Goal: Information Seeking & Learning: Learn about a topic

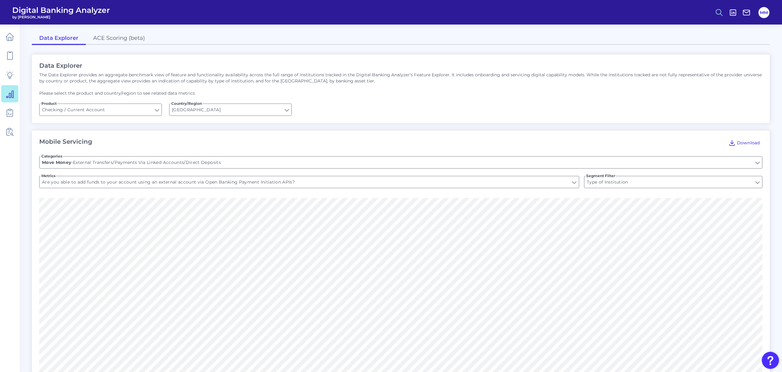
click at [719, 15] on icon at bounding box center [719, 12] width 9 height 9
click at [693, 47] on button "Feature Explorer Search" at bounding box center [690, 44] width 74 height 15
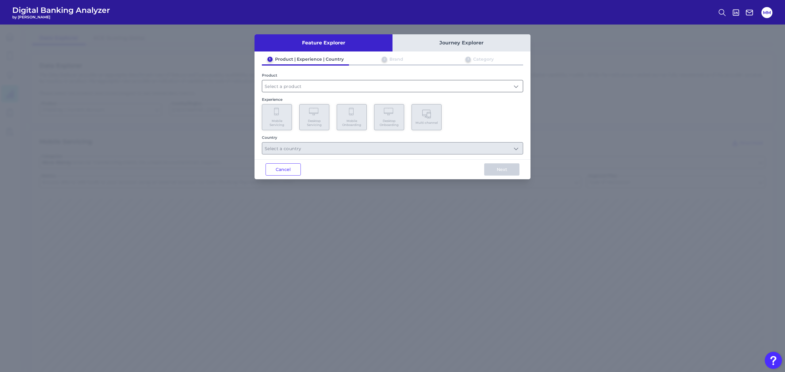
click at [518, 85] on input "text" at bounding box center [392, 86] width 261 height 12
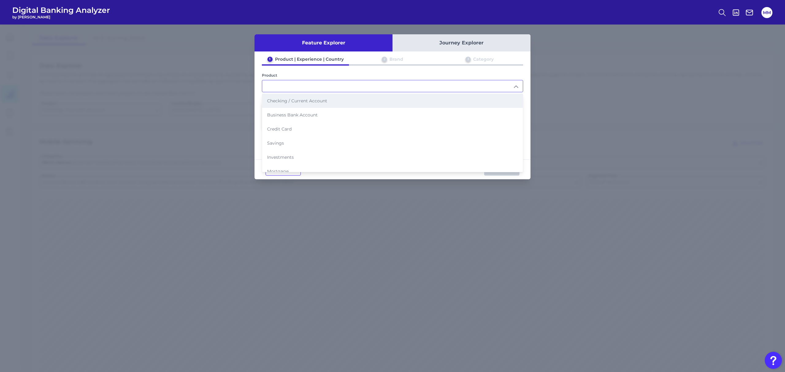
click at [466, 96] on li "Checking / Current Account" at bounding box center [392, 101] width 261 height 14
type input "Checking / Current Account"
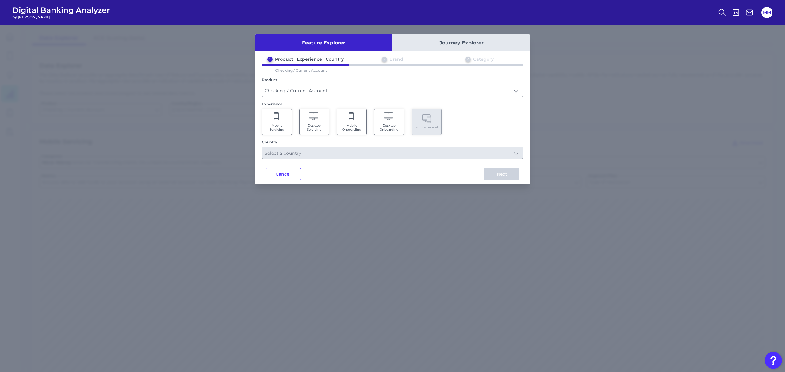
click at [275, 124] on span "Mobile Servicing" at bounding box center [276, 128] width 23 height 8
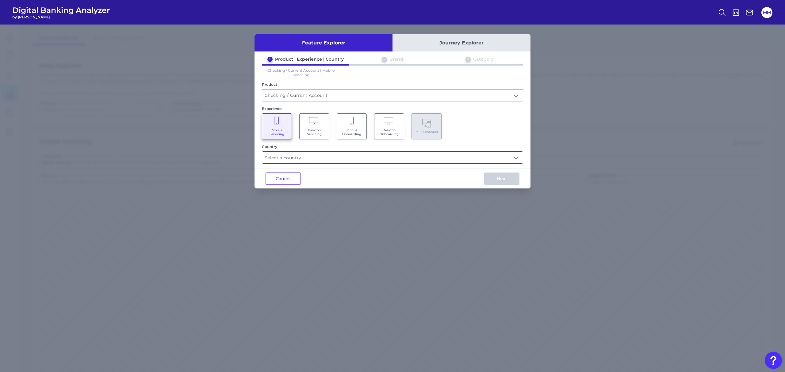
click at [379, 155] on input "text" at bounding box center [392, 158] width 261 height 12
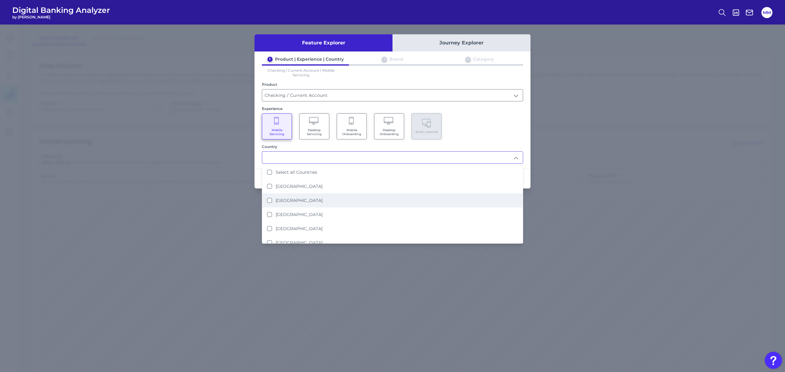
click at [301, 198] on label "[GEOGRAPHIC_DATA]" at bounding box center [299, 201] width 47 height 6
type input "[GEOGRAPHIC_DATA]"
click at [487, 130] on div "Mobile Servicing Desktop Servicing Mobile Onboarding Desktop Onboarding Multi-c…" at bounding box center [392, 126] width 261 height 26
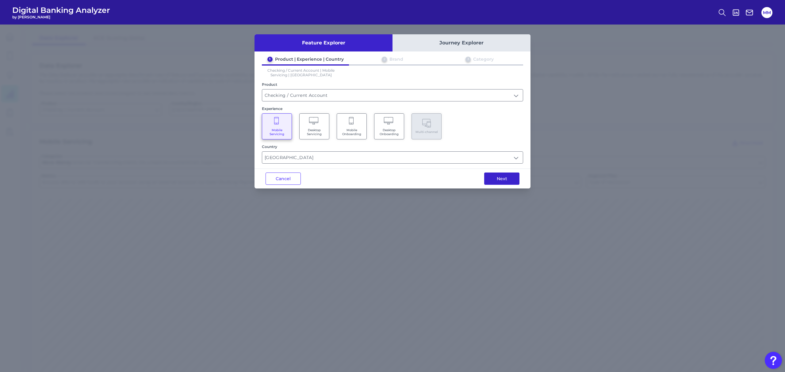
click at [506, 180] on button "Next" at bounding box center [501, 179] width 35 height 12
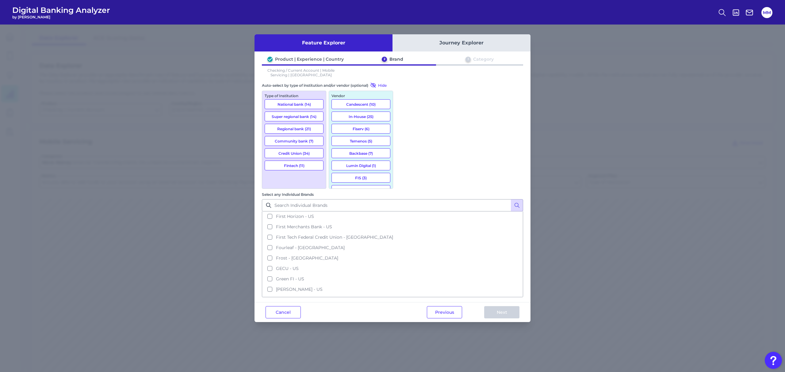
scroll to position [441, 0]
click at [304, 273] on span "Green FI - US" at bounding box center [290, 276] width 28 height 6
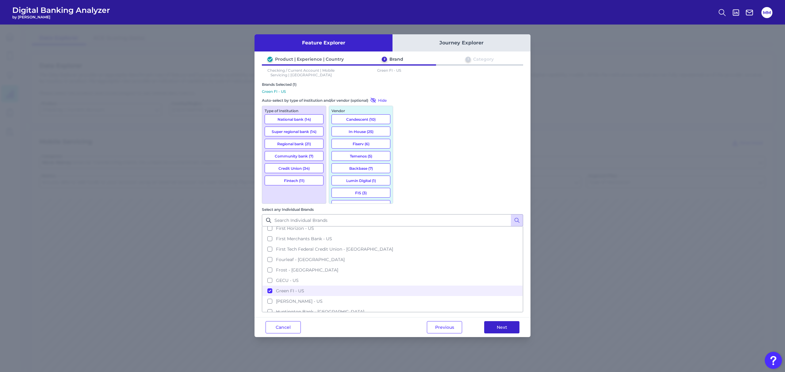
click at [504, 321] on button "Next" at bounding box center [501, 327] width 35 height 12
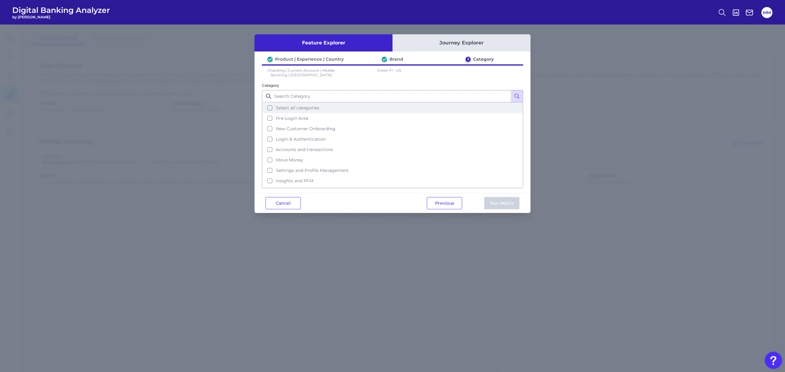
click at [269, 108] on button "Select all categories" at bounding box center [392, 108] width 260 height 10
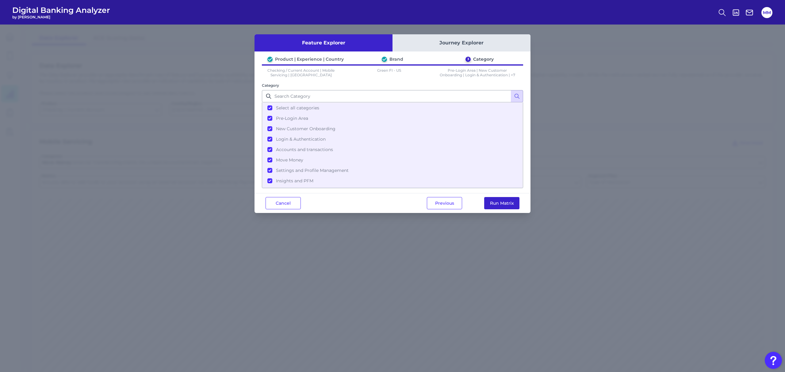
click at [504, 205] on button "Run Matrix" at bounding box center [501, 203] width 35 height 12
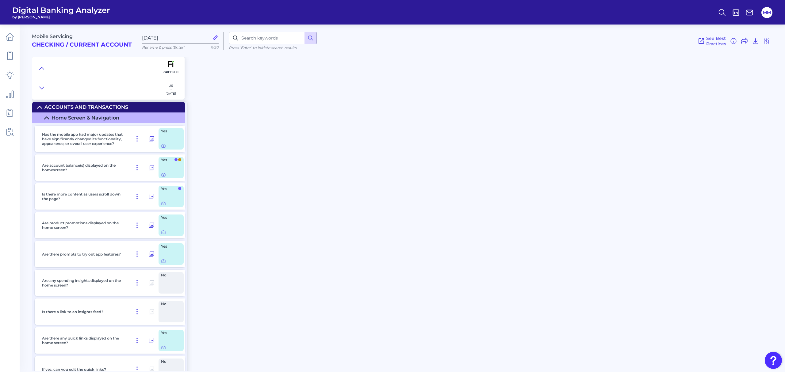
scroll to position [1141, 0]
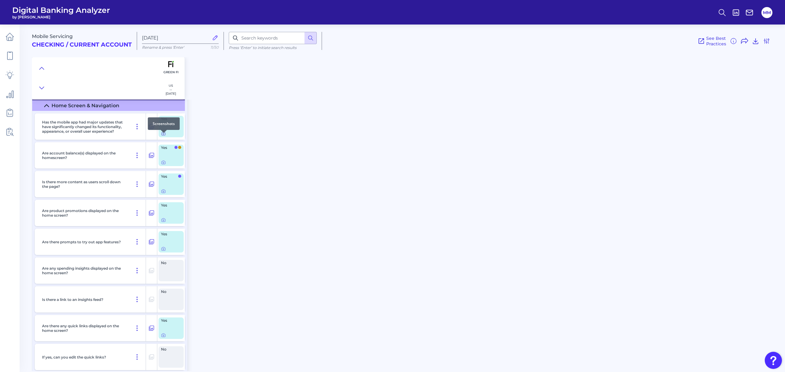
click at [164, 136] on icon at bounding box center [163, 133] width 5 height 5
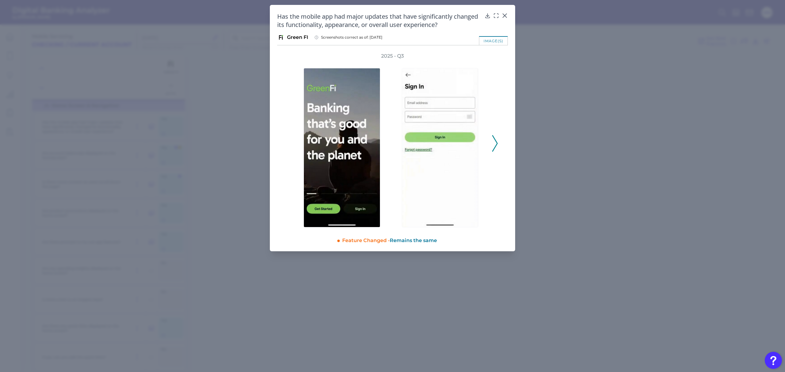
click at [495, 143] on icon at bounding box center [495, 143] width 6 height 17
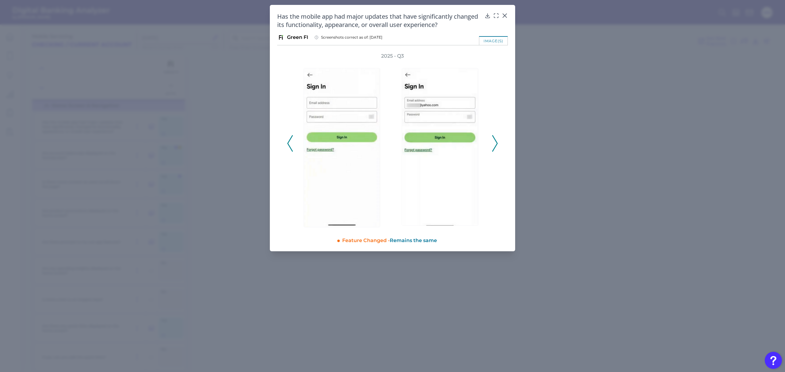
click at [495, 143] on icon at bounding box center [495, 143] width 6 height 17
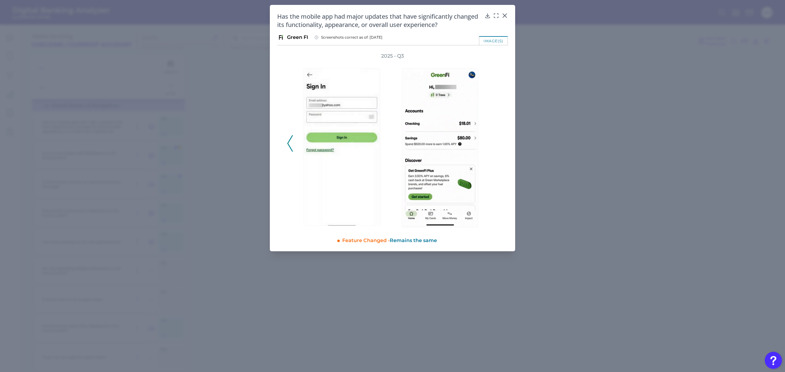
click at [506, 19] on div "Has the mobile app had major updates that have significantly changed its functi…" at bounding box center [392, 20] width 231 height 17
click at [505, 17] on div at bounding box center [505, 20] width 6 height 6
click at [504, 16] on icon at bounding box center [505, 16] width 4 height 4
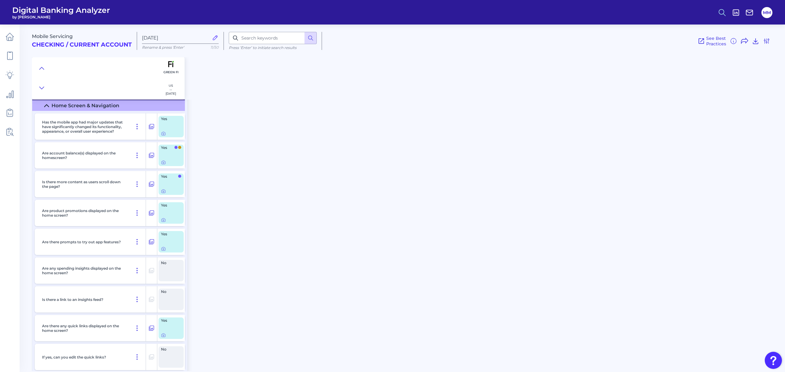
click at [721, 11] on icon at bounding box center [722, 12] width 9 height 9
click at [710, 43] on button "Feature Explorer Search" at bounding box center [692, 44] width 74 height 15
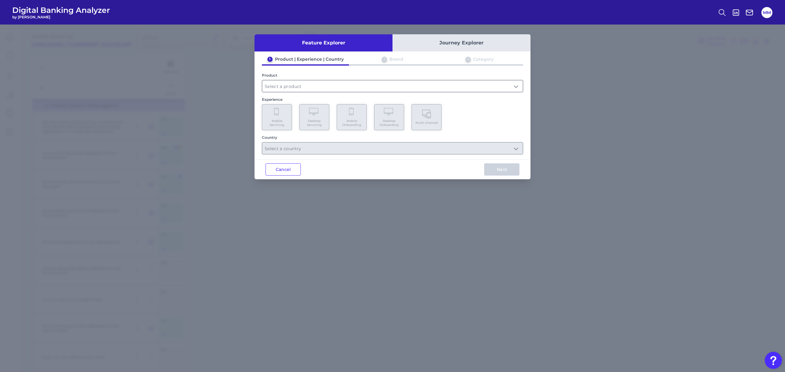
click at [405, 84] on input "text" at bounding box center [392, 86] width 261 height 12
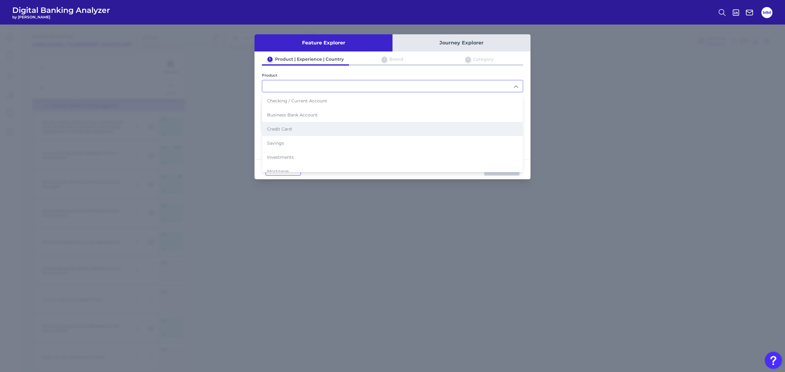
click at [328, 129] on li "Credit Card" at bounding box center [392, 129] width 261 height 14
type input "Credit Card"
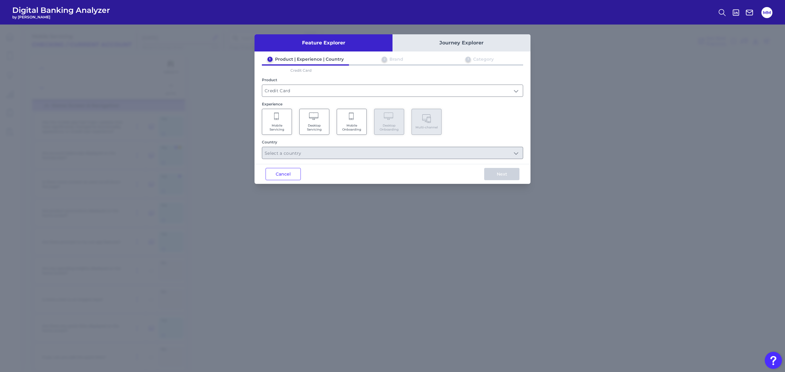
click at [280, 119] on Servicing "Mobile Servicing" at bounding box center [277, 122] width 30 height 26
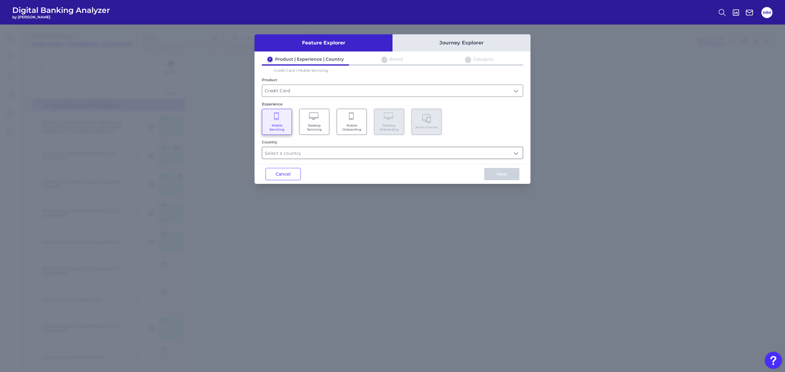
click at [319, 152] on input "text" at bounding box center [392, 153] width 261 height 12
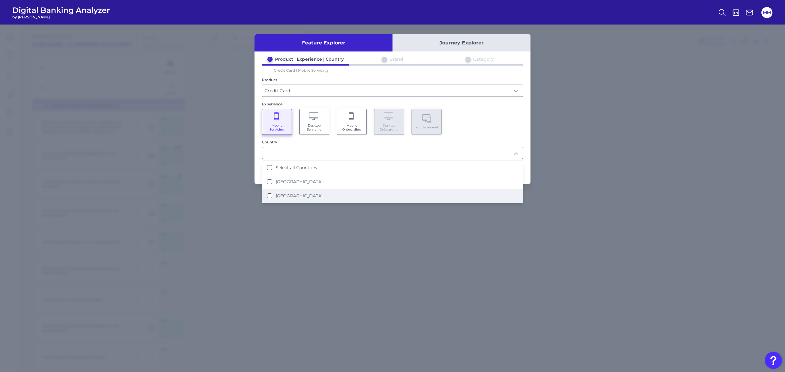
click at [300, 191] on li "[GEOGRAPHIC_DATA]" at bounding box center [392, 196] width 261 height 14
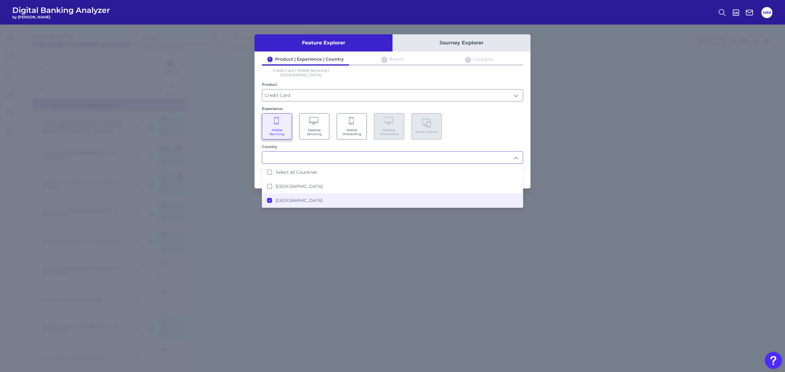
type input "[GEOGRAPHIC_DATA]"
click at [478, 119] on div "Mobile Servicing Desktop Servicing Mobile Onboarding Desktop Onboarding Multi-c…" at bounding box center [392, 126] width 261 height 26
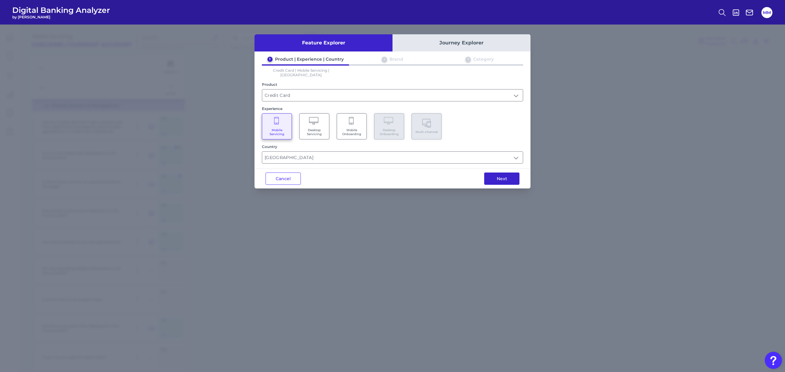
click at [494, 173] on button "Next" at bounding box center [501, 179] width 35 height 12
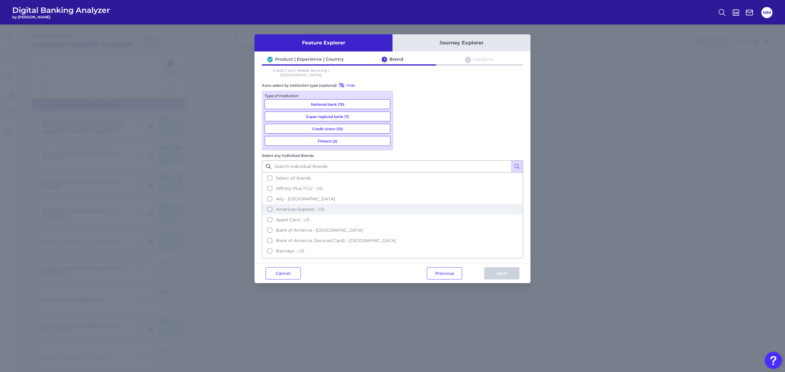
click at [403, 204] on button "American Express - US" at bounding box center [392, 209] width 260 height 10
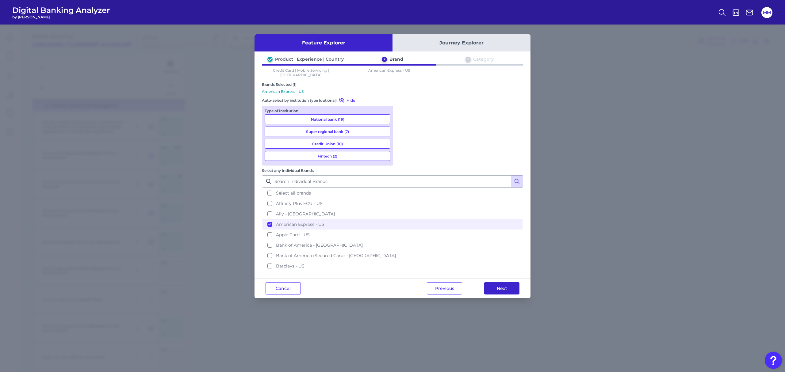
click at [494, 282] on button "Next" at bounding box center [501, 288] width 35 height 12
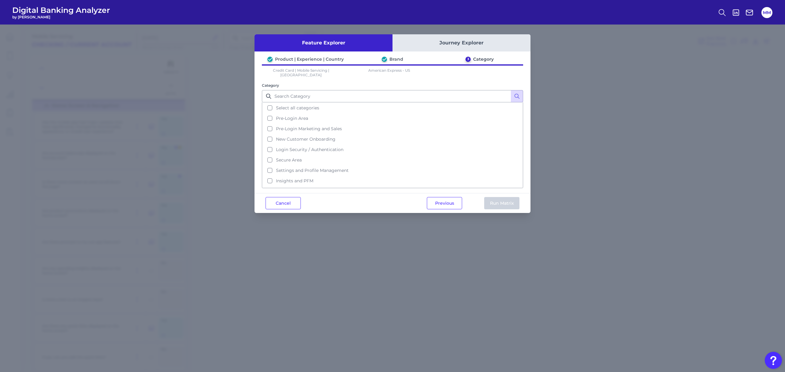
click at [207, 172] on div "Feature Explorer Journey Explorer Product | Experience | Country Brand 3 Catego…" at bounding box center [392, 199] width 785 height 348
click at [270, 169] on button "Product Journeys" at bounding box center [392, 174] width 260 height 10
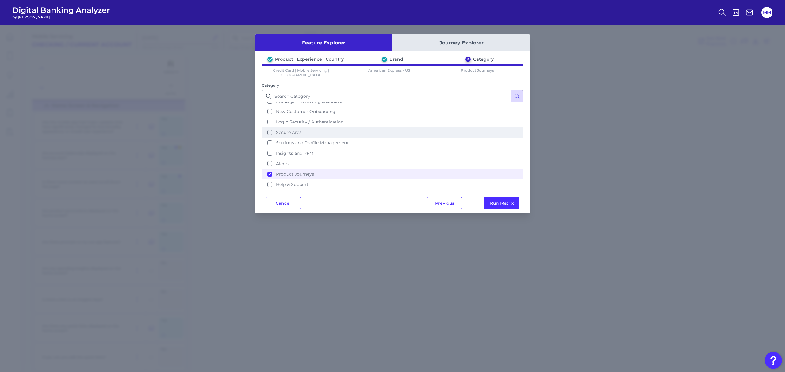
scroll to position [0, 0]
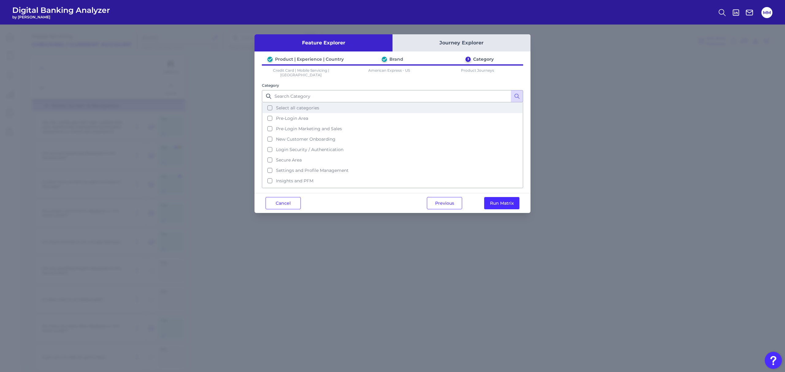
click at [269, 103] on button "Select all categories" at bounding box center [392, 108] width 260 height 10
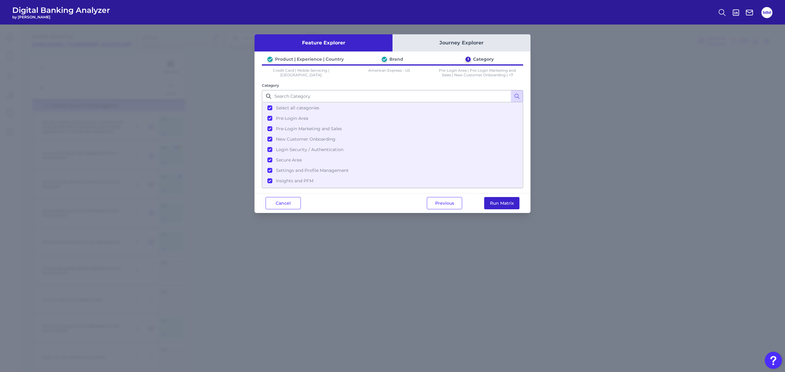
click at [503, 204] on button "Run Matrix" at bounding box center [501, 203] width 35 height 12
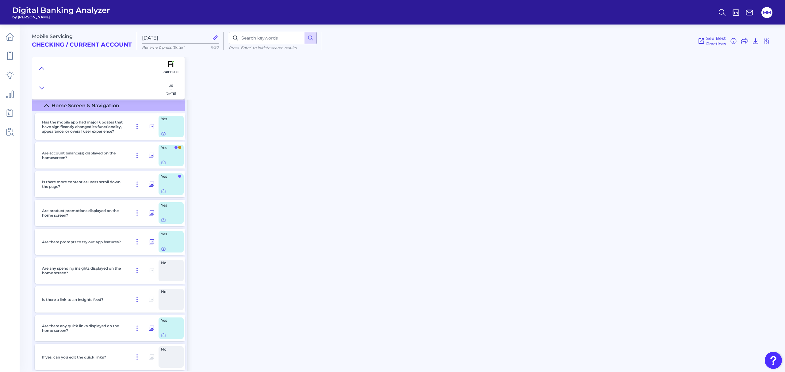
checkbox input "false"
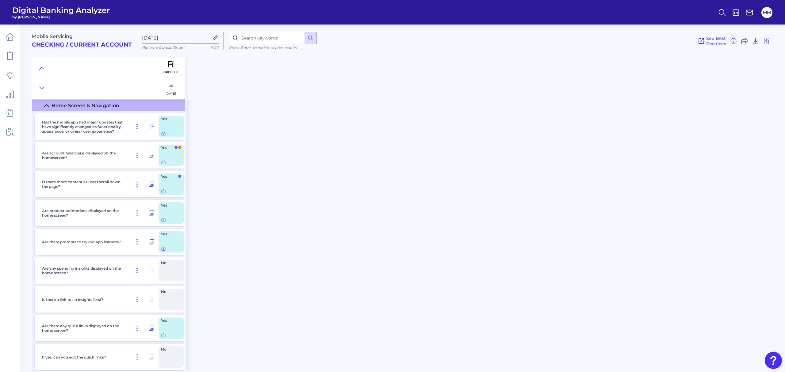
checkbox input "false"
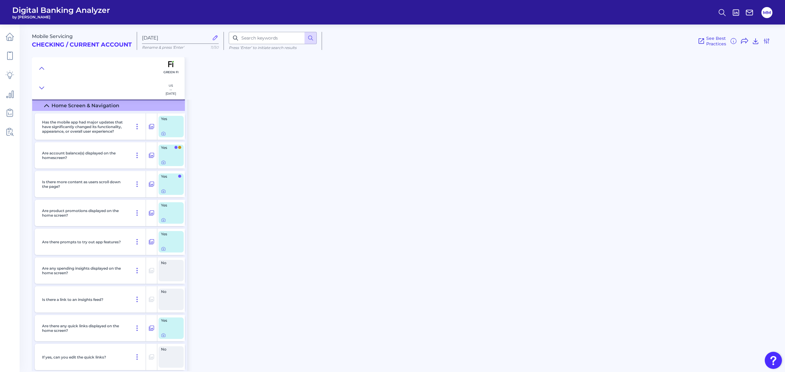
checkbox input "false"
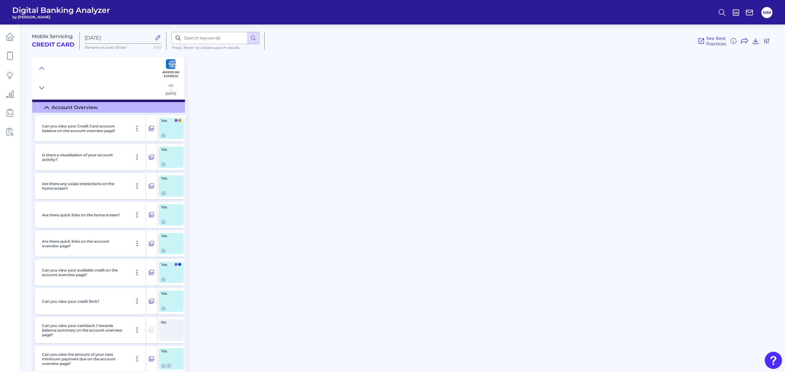
checkbox input "true"
click at [196, 41] on input at bounding box center [215, 38] width 88 height 12
type input "benef"
click at [239, 37] on icon at bounding box center [240, 38] width 5 height 5
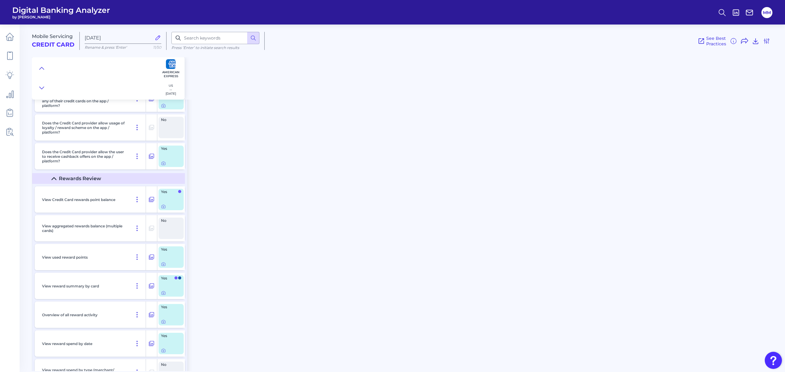
scroll to position [5675, 0]
click at [165, 209] on icon at bounding box center [163, 206] width 5 height 5
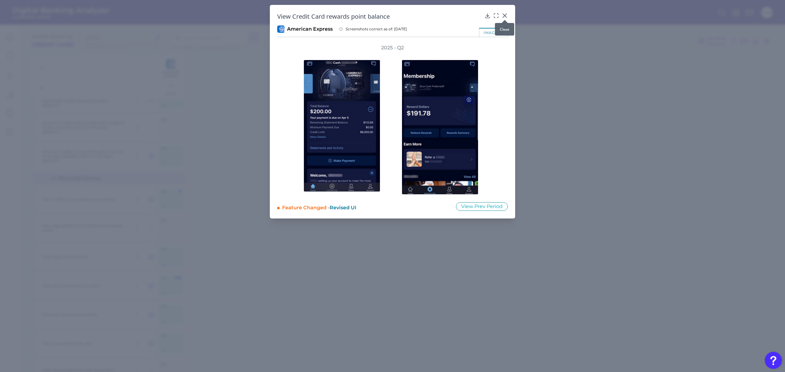
click at [506, 16] on icon at bounding box center [505, 16] width 6 height 6
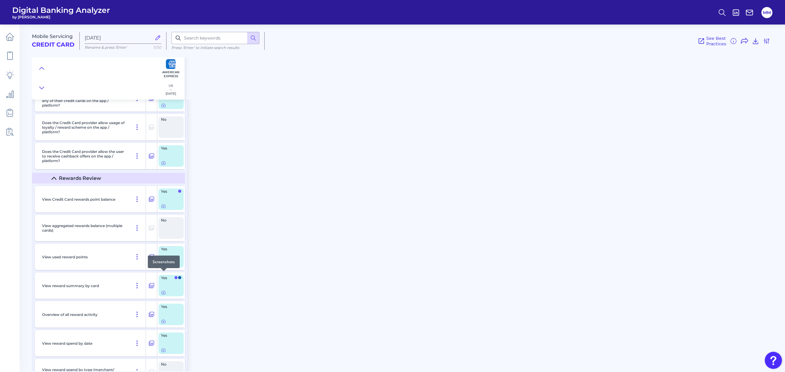
click at [163, 266] on icon at bounding box center [163, 264] width 5 height 5
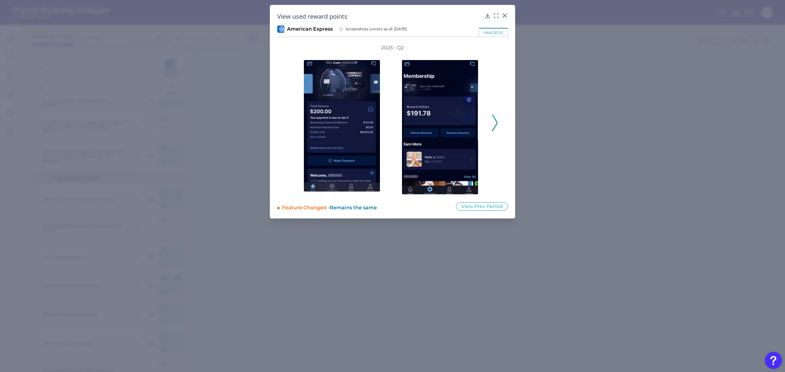
click at [494, 124] on icon at bounding box center [495, 123] width 6 height 17
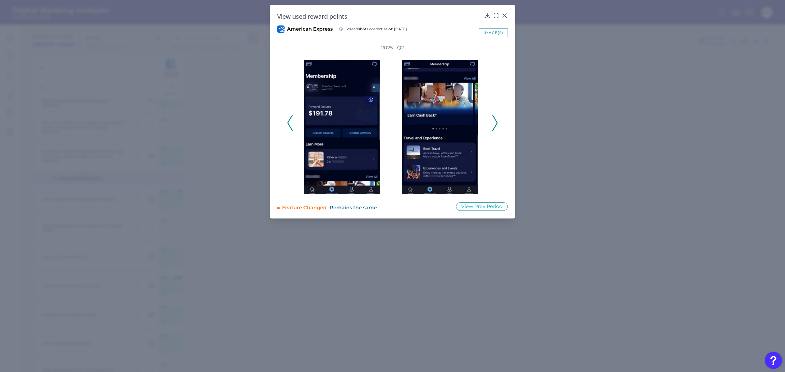
click at [494, 124] on icon at bounding box center [495, 123] width 6 height 17
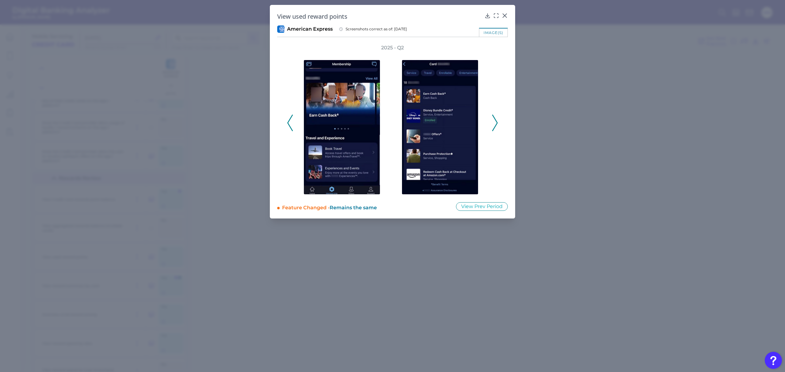
click at [494, 124] on icon at bounding box center [495, 123] width 6 height 17
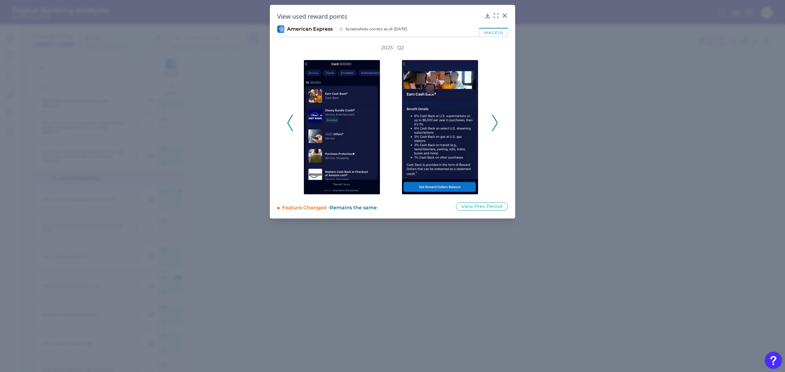
click at [494, 124] on icon at bounding box center [495, 123] width 6 height 17
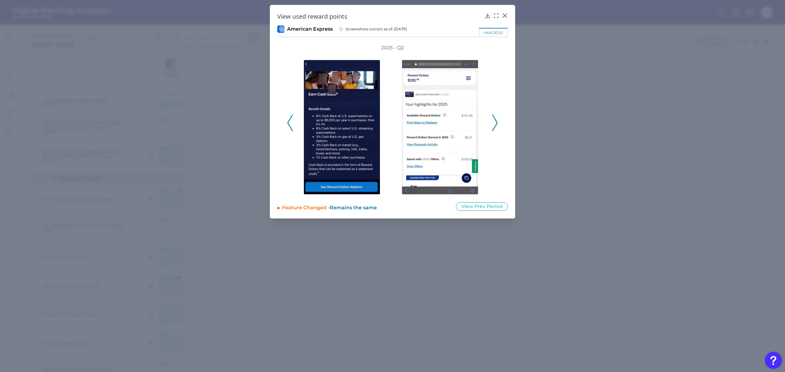
click at [494, 124] on icon at bounding box center [495, 123] width 6 height 17
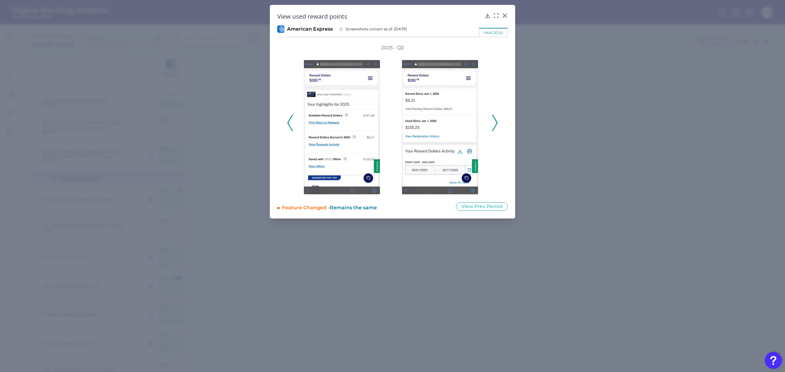
click at [494, 124] on icon at bounding box center [495, 123] width 6 height 17
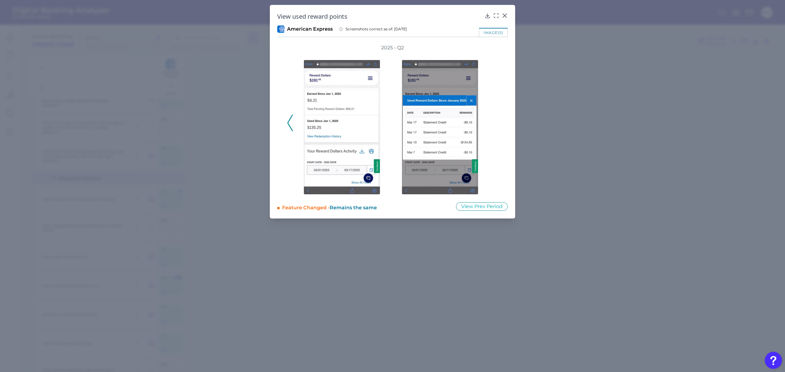
click at [289, 126] on polyline at bounding box center [290, 123] width 5 height 16
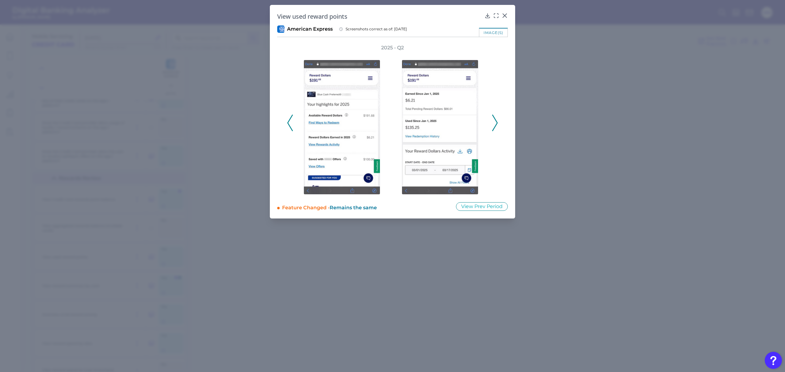
click at [289, 126] on polyline at bounding box center [290, 123] width 5 height 16
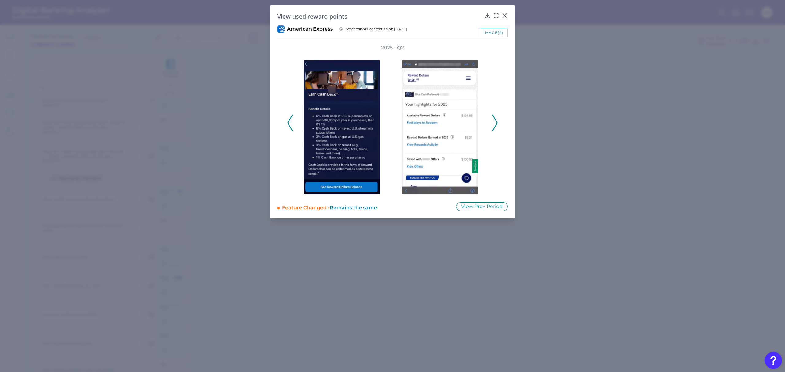
click at [289, 126] on polyline at bounding box center [290, 123] width 5 height 16
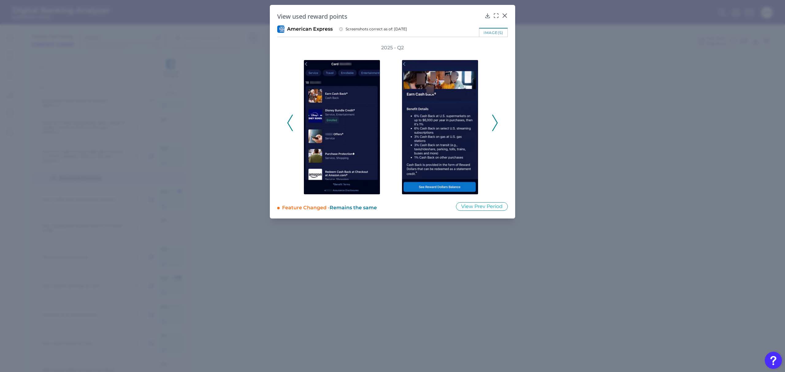
click at [289, 126] on polyline at bounding box center [290, 123] width 5 height 16
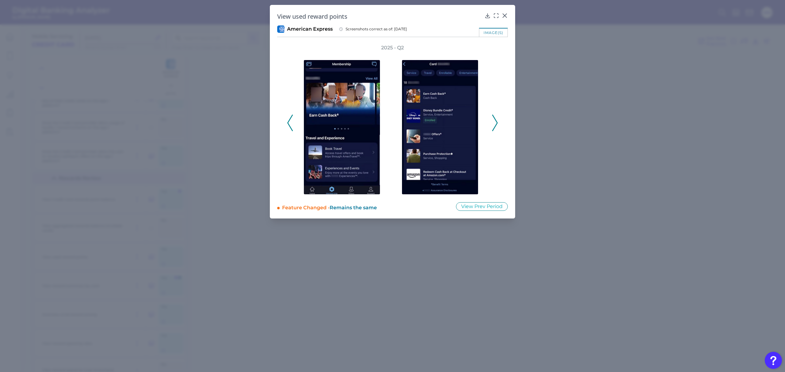
click at [289, 126] on polyline at bounding box center [290, 123] width 5 height 16
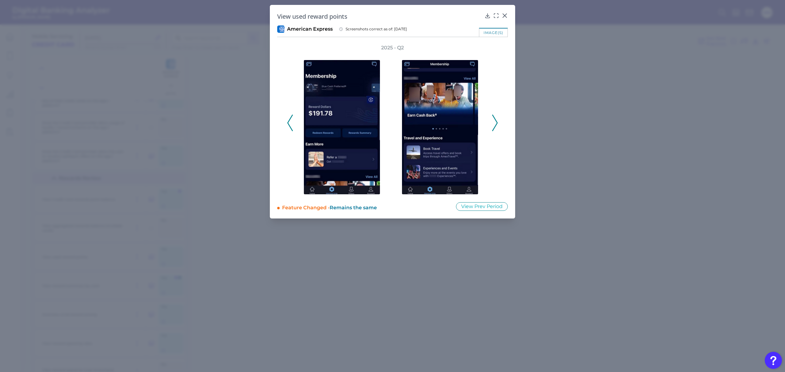
click at [289, 126] on polyline at bounding box center [290, 123] width 5 height 16
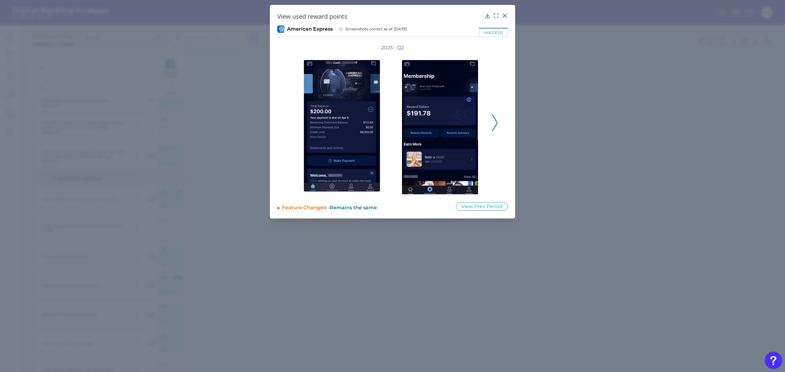
click at [496, 122] on icon at bounding box center [495, 123] width 6 height 17
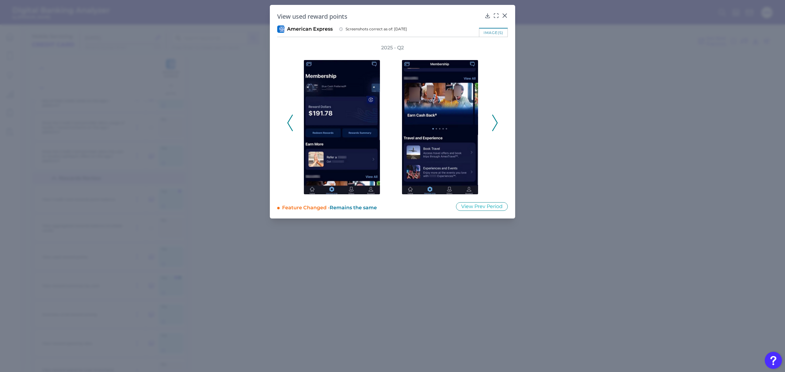
click at [496, 122] on icon at bounding box center [495, 123] width 6 height 17
click at [289, 122] on icon at bounding box center [290, 123] width 6 height 17
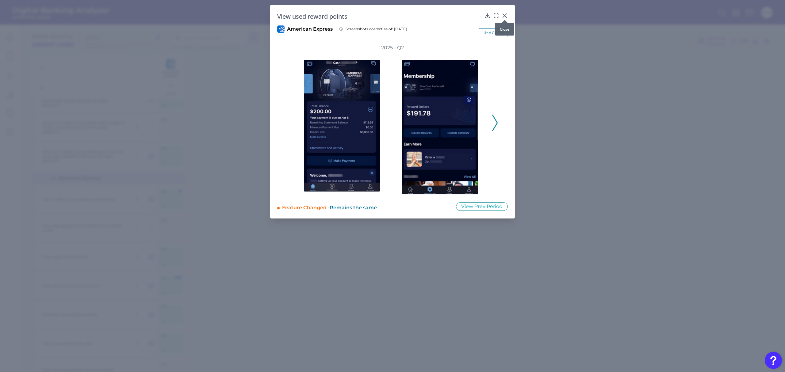
click at [503, 17] on icon at bounding box center [505, 16] width 4 height 4
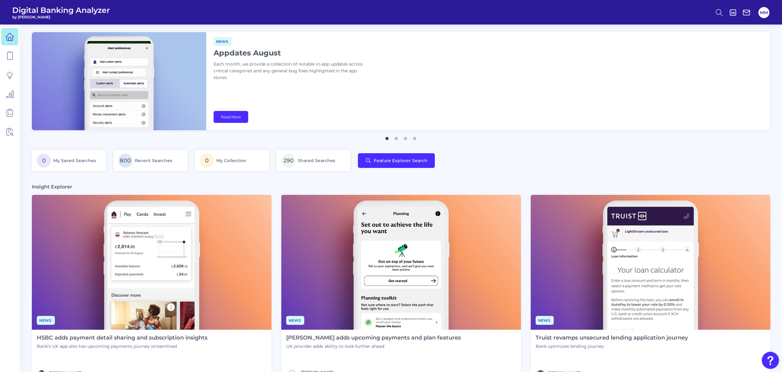
click at [722, 12] on icon at bounding box center [719, 12] width 9 height 9
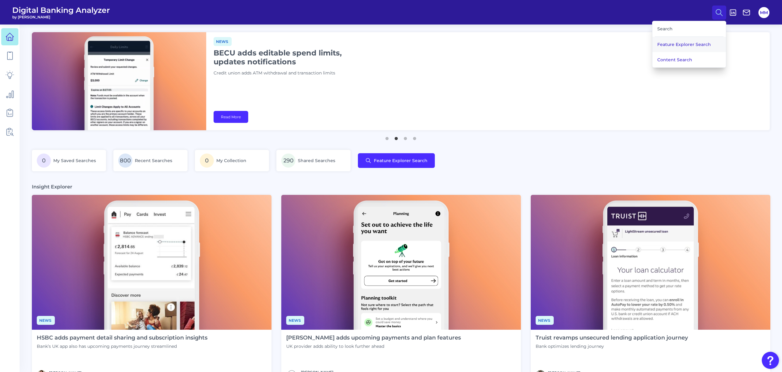
click at [689, 47] on button "Feature Explorer Search" at bounding box center [690, 44] width 74 height 15
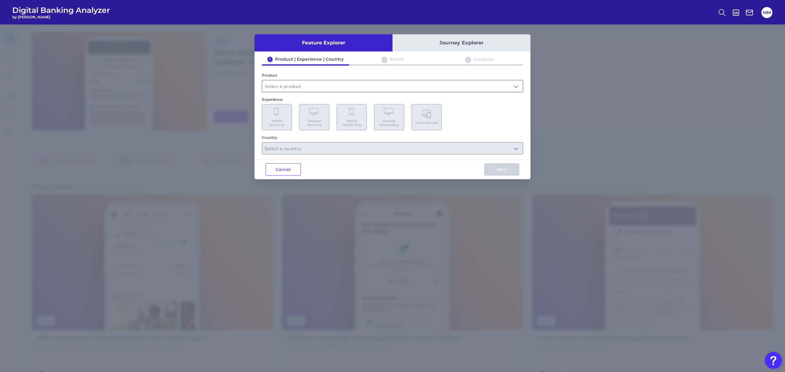
click at [436, 87] on input "text" at bounding box center [392, 86] width 261 height 12
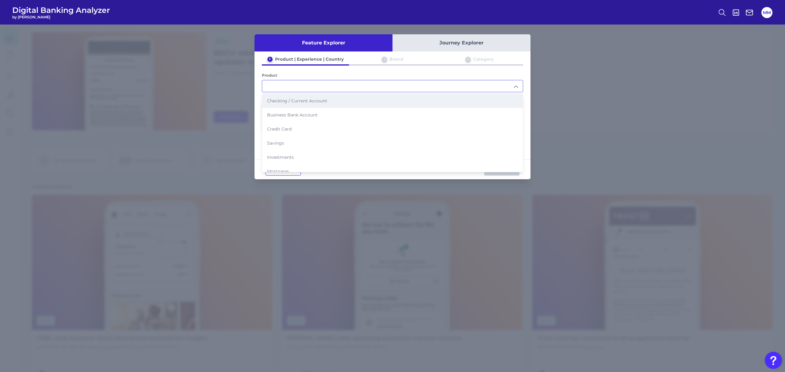
click at [372, 100] on li "Checking / Current Account" at bounding box center [392, 101] width 261 height 14
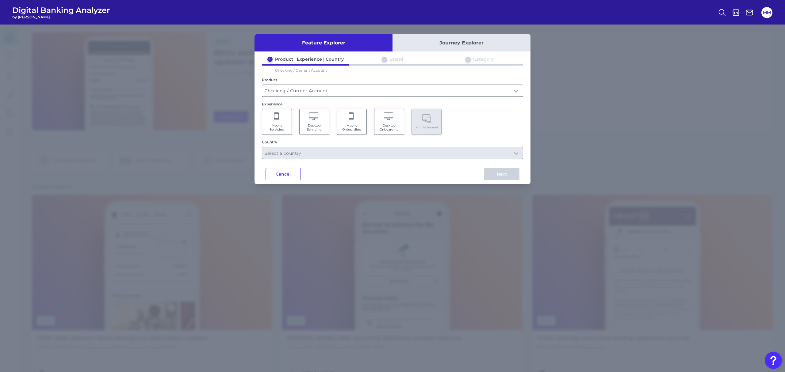
click at [378, 91] on input "Checking / Current Account" at bounding box center [392, 91] width 261 height 12
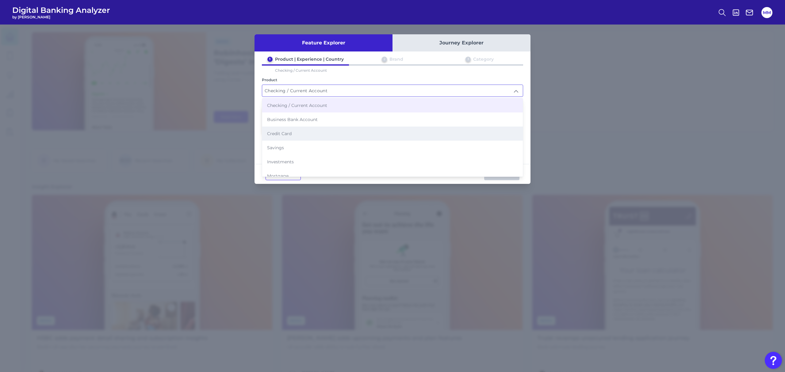
click at [333, 129] on li "Credit Card" at bounding box center [392, 134] width 261 height 14
type input "Credit Card"
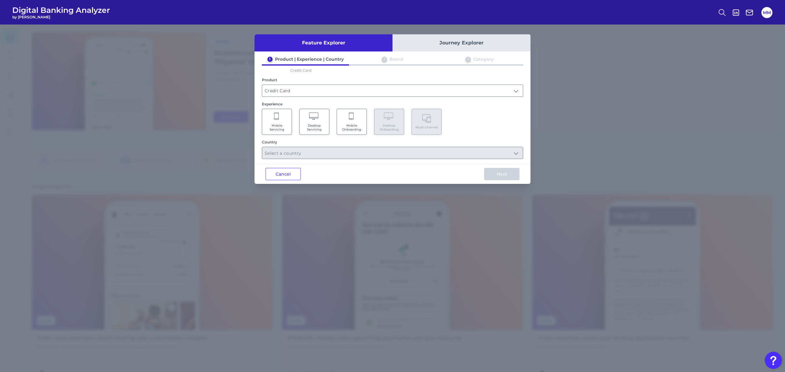
click at [280, 119] on Servicing "Mobile Servicing" at bounding box center [277, 122] width 30 height 26
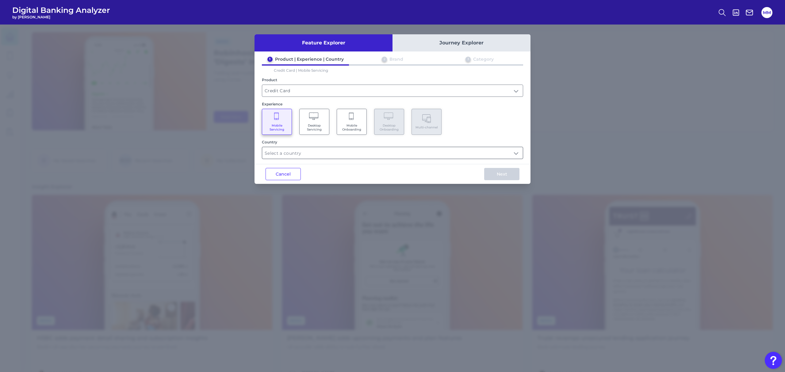
click at [322, 156] on input "text" at bounding box center [392, 153] width 261 height 12
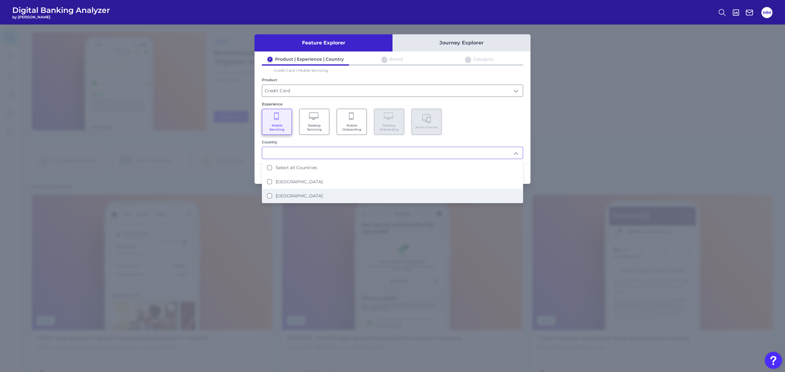
click at [298, 195] on label "[GEOGRAPHIC_DATA]" at bounding box center [299, 196] width 47 height 6
type input "[GEOGRAPHIC_DATA]"
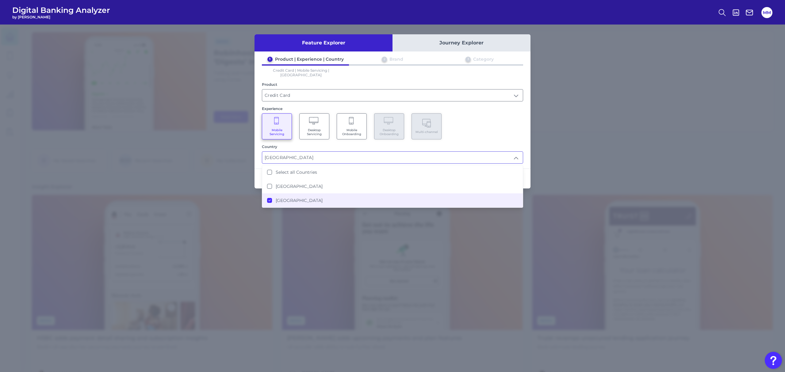
click at [515, 115] on div "Mobile Servicing Desktop Servicing Mobile Onboarding Desktop Onboarding Multi-c…" at bounding box center [392, 126] width 261 height 26
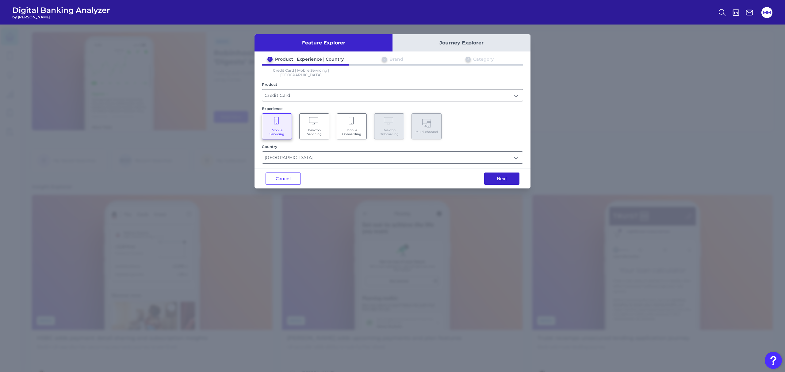
click at [506, 174] on button "Next" at bounding box center [501, 179] width 35 height 12
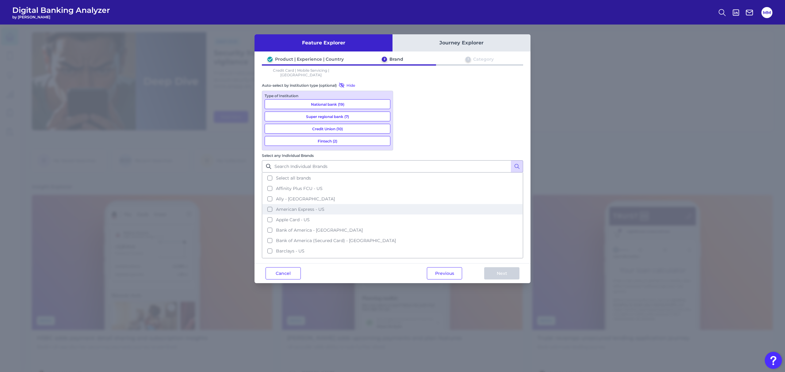
click at [451, 204] on button "American Express - US" at bounding box center [392, 209] width 260 height 10
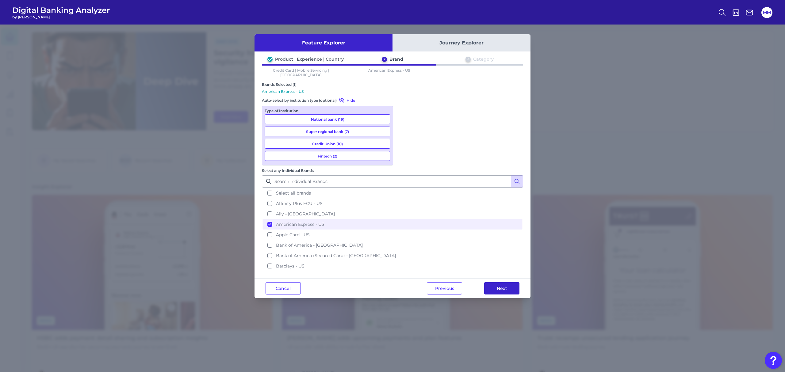
click at [504, 282] on button "Next" at bounding box center [501, 288] width 35 height 12
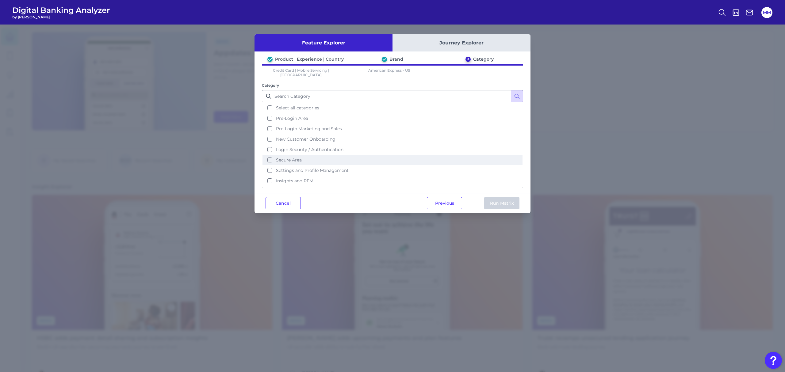
click at [270, 155] on button "Secure Area" at bounding box center [392, 160] width 260 height 10
click at [501, 199] on button "Run Matrix" at bounding box center [501, 203] width 35 height 12
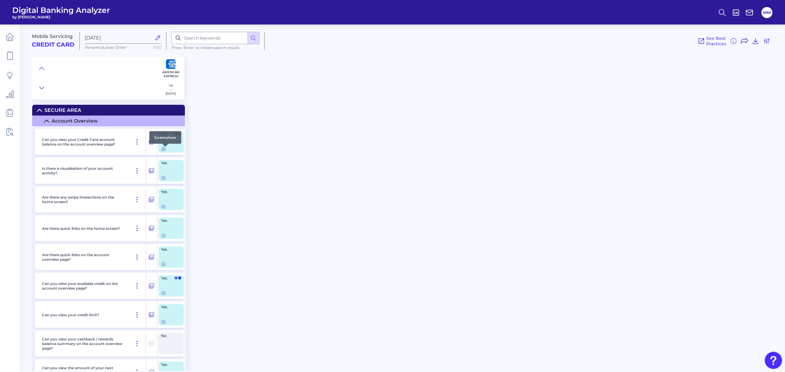
click at [164, 151] on icon at bounding box center [163, 149] width 5 height 5
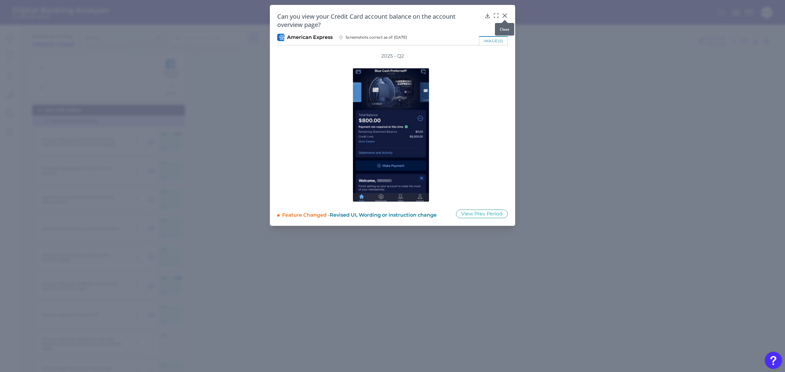
click at [504, 15] on icon at bounding box center [505, 16] width 4 height 4
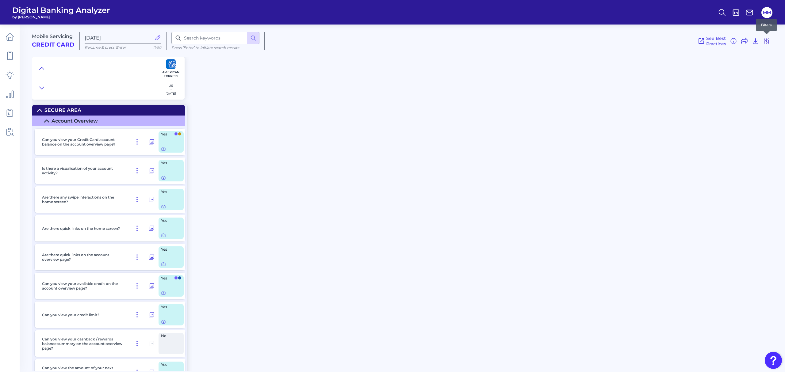
click at [765, 42] on icon at bounding box center [766, 40] width 7 height 7
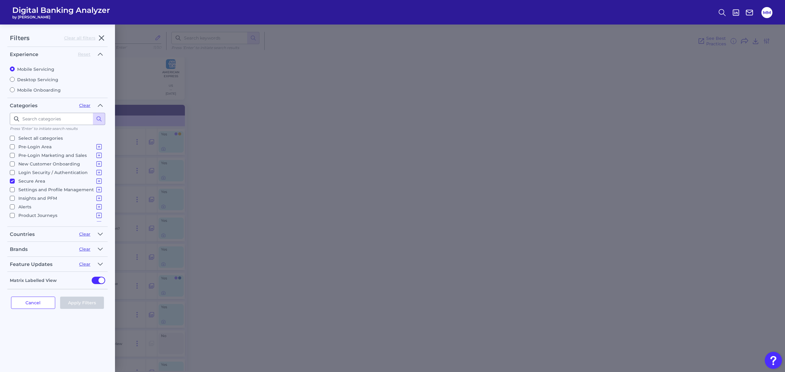
click at [11, 138] on input "Select all categories" at bounding box center [12, 138] width 5 height 5
checkbox input "true"
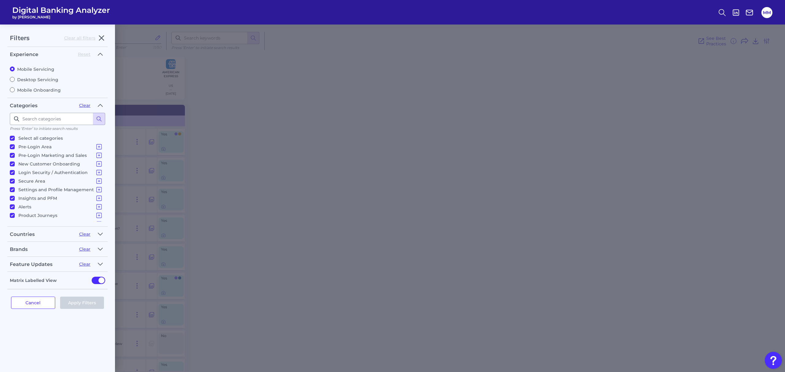
checkbox input "true"
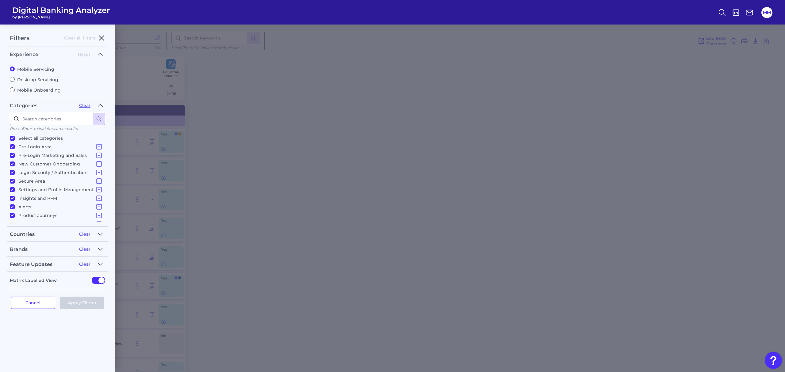
checkbox input "true"
click at [75, 303] on button "Apply Filters" at bounding box center [82, 303] width 44 height 12
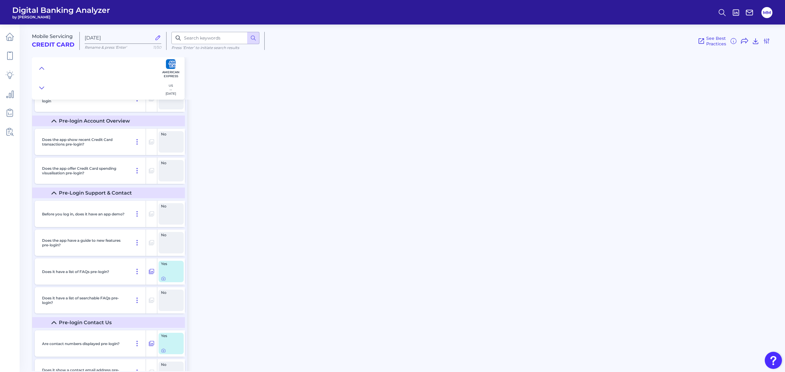
scroll to position [328, 0]
click at [164, 280] on icon at bounding box center [163, 278] width 5 height 5
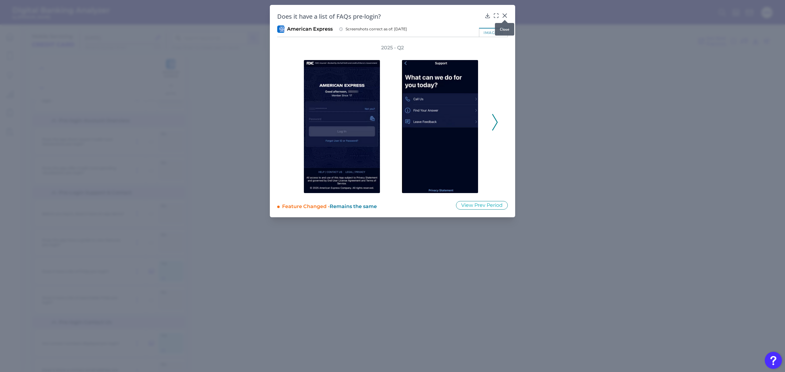
click at [504, 17] on icon at bounding box center [505, 16] width 4 height 4
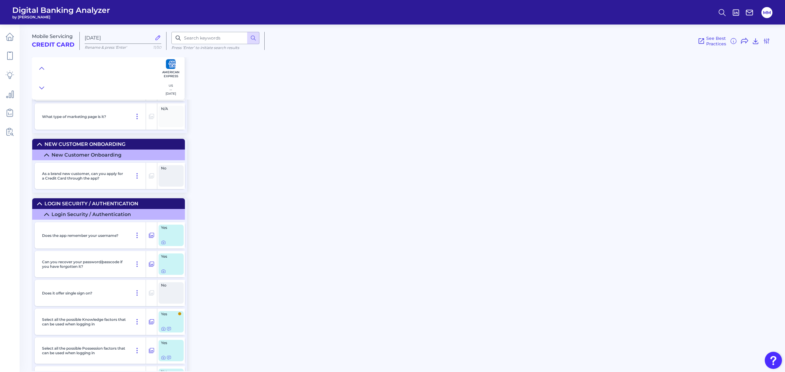
scroll to position [830, 0]
click at [161, 245] on icon at bounding box center [163, 242] width 5 height 5
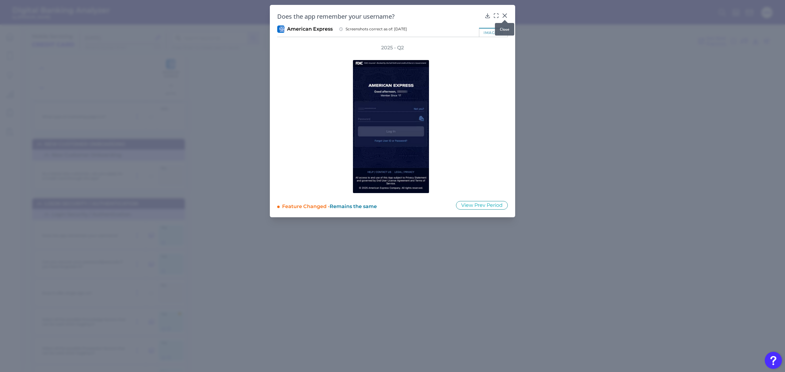
click at [505, 17] on div at bounding box center [505, 20] width 6 height 6
click at [505, 15] on icon at bounding box center [505, 16] width 4 height 4
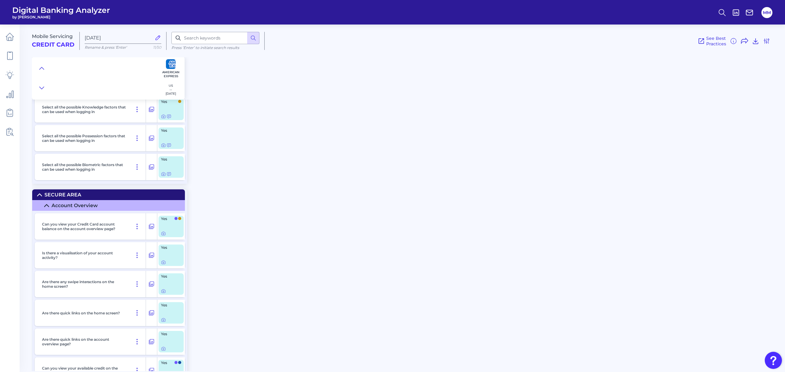
scroll to position [1085, 0]
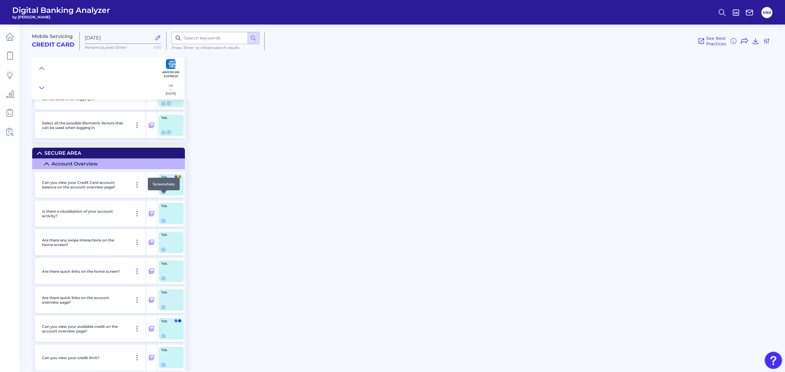
click at [164, 193] on icon at bounding box center [163, 192] width 1 height 1
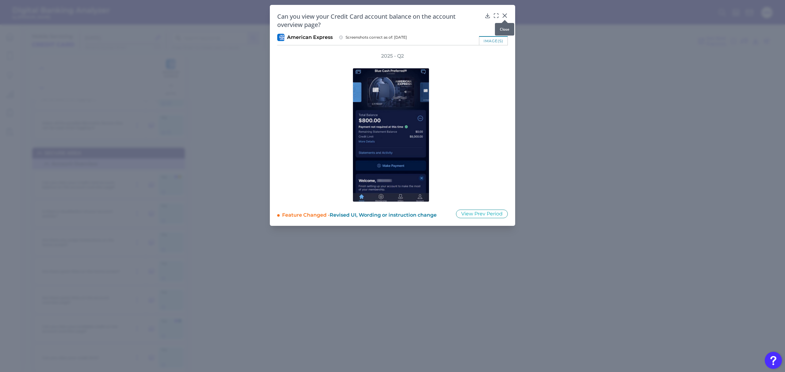
click at [505, 17] on div at bounding box center [505, 20] width 6 height 6
click at [505, 15] on icon at bounding box center [505, 16] width 4 height 4
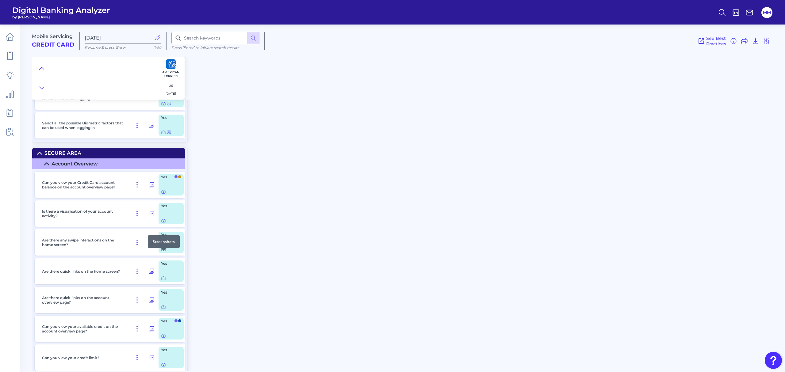
click at [163, 252] on icon at bounding box center [163, 249] width 5 height 5
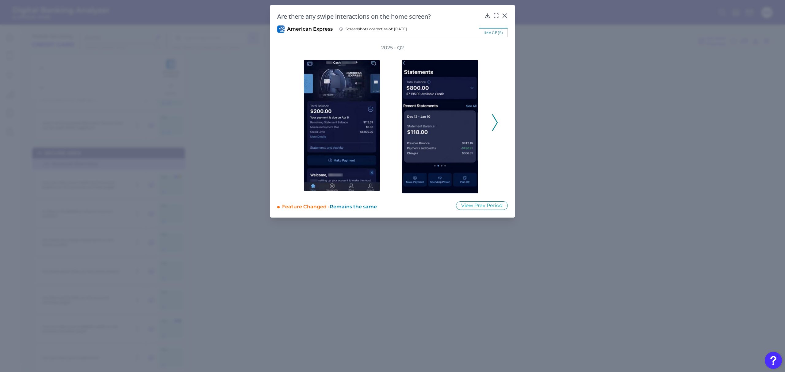
click at [499, 123] on div "2025 - Q2" at bounding box center [392, 118] width 231 height 149
click at [496, 122] on icon at bounding box center [495, 122] width 6 height 17
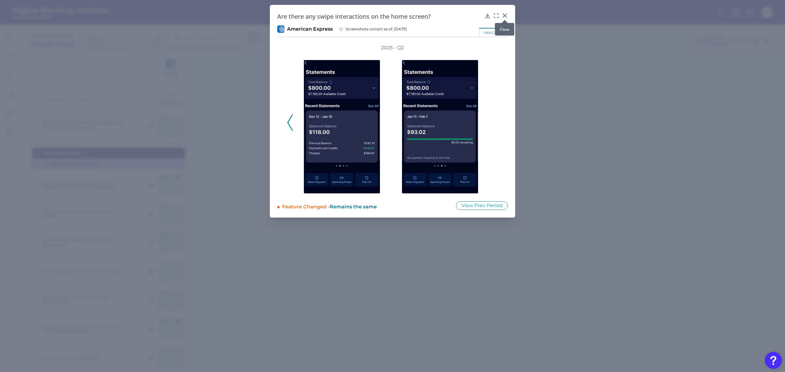
click at [503, 16] on icon at bounding box center [505, 16] width 6 height 6
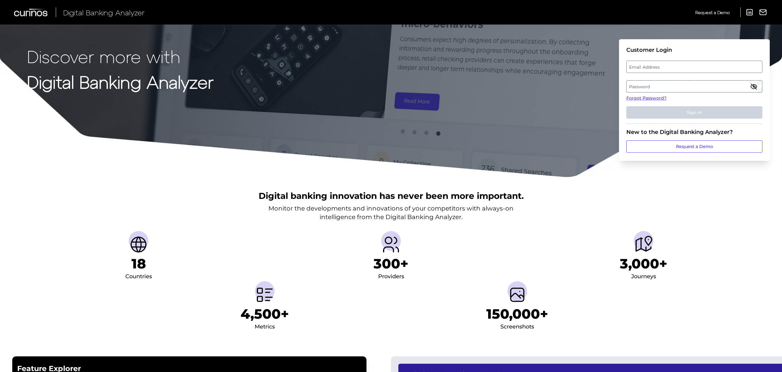
click at [676, 70] on label "Email Address" at bounding box center [694, 66] width 135 height 11
click at [676, 70] on input "email" at bounding box center [695, 67] width 136 height 12
click at [676, 70] on input "Email Address" at bounding box center [695, 67] width 136 height 12
type input "michael.mccaw@curinos.com"
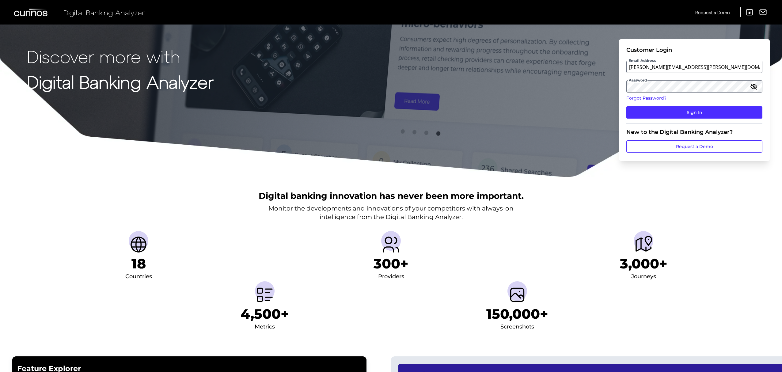
click at [692, 105] on fieldset "Customer Login Email Address michael.mccaw@curinos.com Password Forgot Password…" at bounding box center [695, 85] width 136 height 77
click at [691, 114] on button "Sign In" at bounding box center [695, 112] width 136 height 12
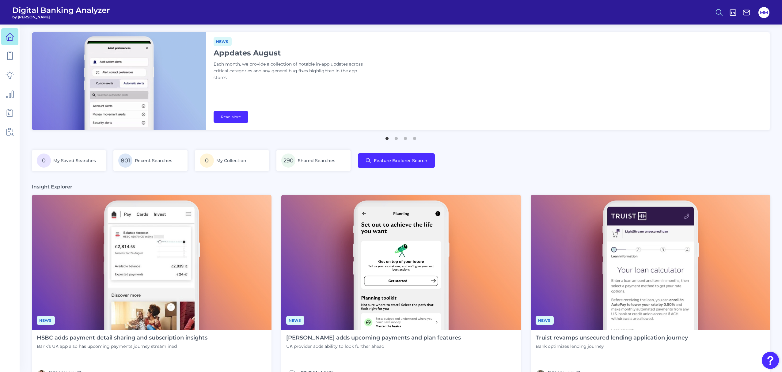
click at [720, 15] on icon at bounding box center [719, 12] width 9 height 9
click at [698, 42] on button "Feature Explorer Search" at bounding box center [690, 44] width 74 height 15
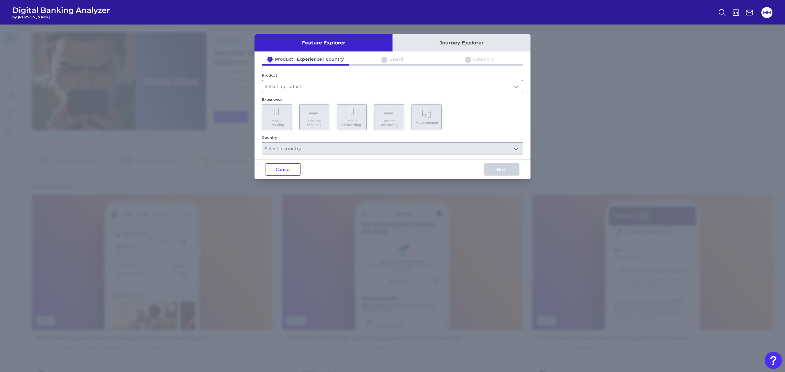
click at [514, 86] on input "text" at bounding box center [392, 86] width 261 height 12
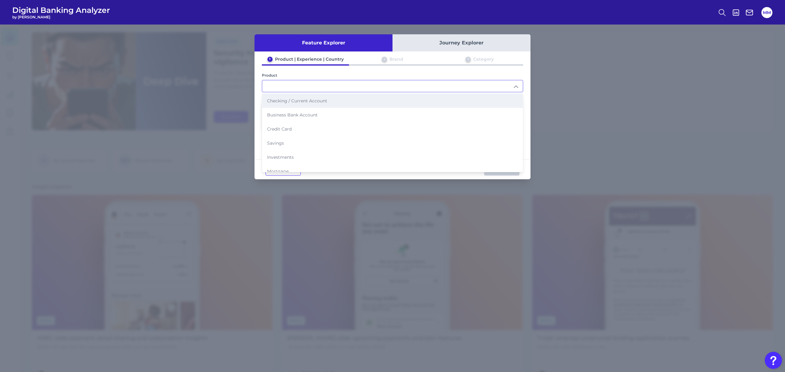
click at [459, 99] on li "Checking / Current Account" at bounding box center [392, 101] width 261 height 14
type input "Checking / Current Account"
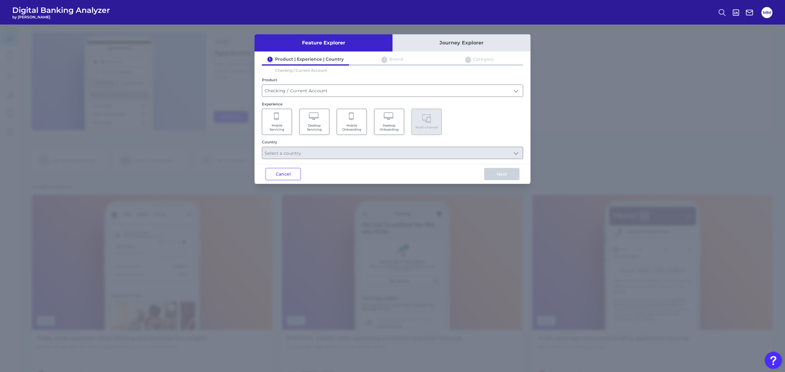
click at [269, 117] on Servicing "Mobile Servicing" at bounding box center [277, 122] width 30 height 26
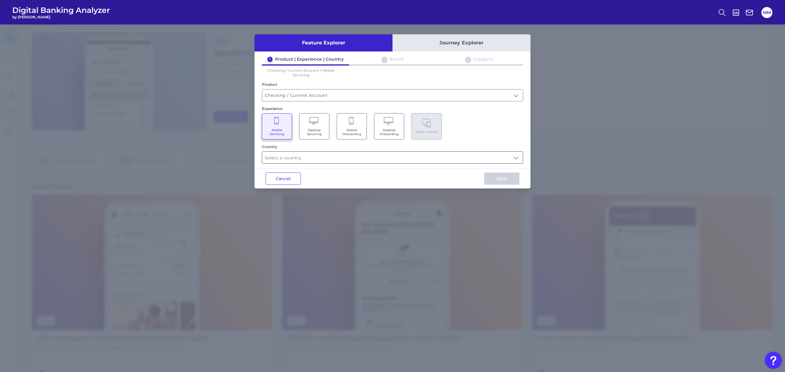
click at [310, 158] on input "text" at bounding box center [392, 158] width 261 height 12
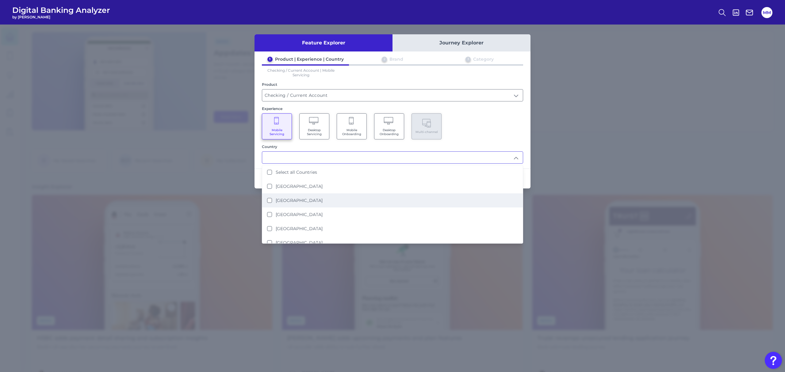
click at [292, 202] on label "[GEOGRAPHIC_DATA]" at bounding box center [299, 201] width 47 height 6
type input "[GEOGRAPHIC_DATA]"
click at [480, 131] on div "Mobile Servicing Desktop Servicing Mobile Onboarding Desktop Onboarding Multi-c…" at bounding box center [392, 126] width 261 height 26
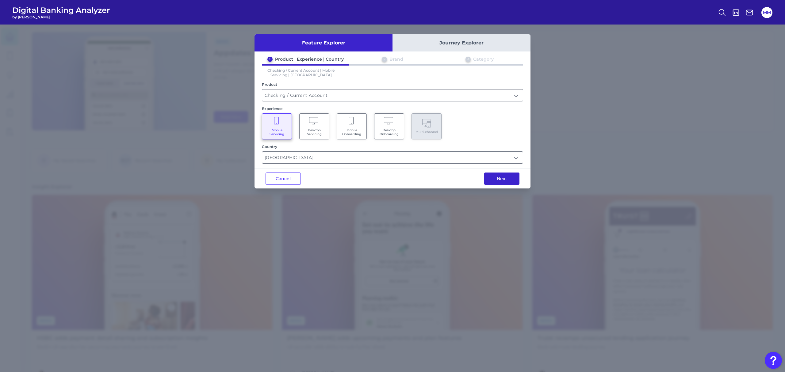
click at [494, 174] on button "Next" at bounding box center [501, 179] width 35 height 12
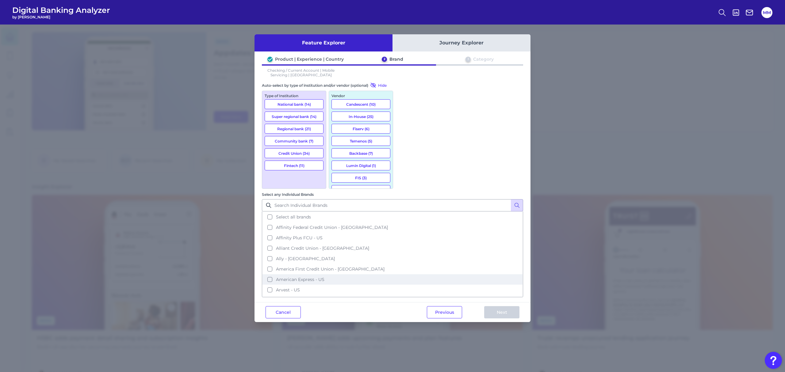
click at [324, 277] on span "American Express - US" at bounding box center [300, 280] width 48 height 6
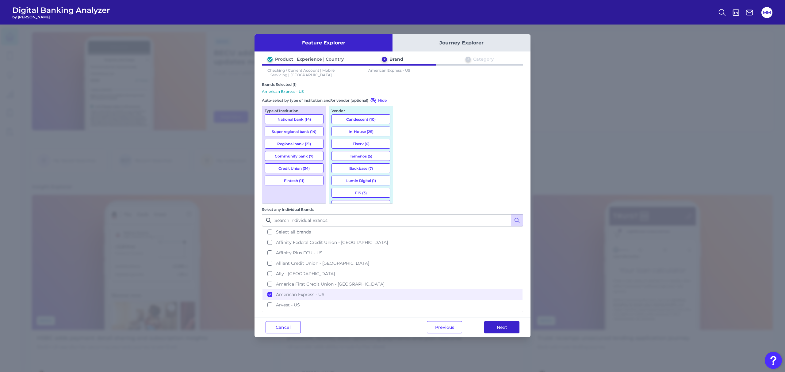
click at [493, 321] on button "Next" at bounding box center [501, 327] width 35 height 12
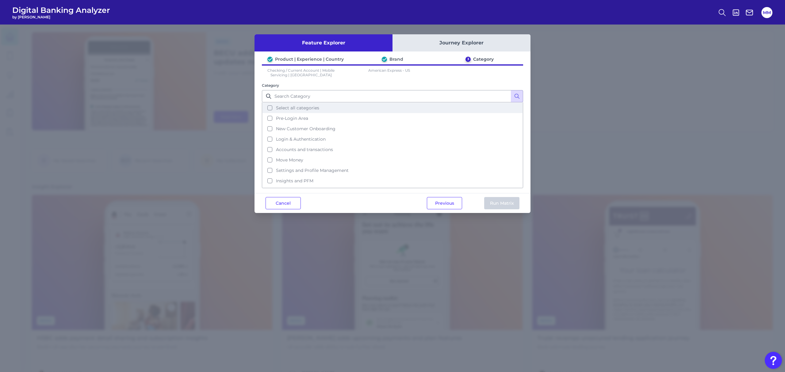
click at [272, 107] on button "Select all categories" at bounding box center [392, 108] width 260 height 10
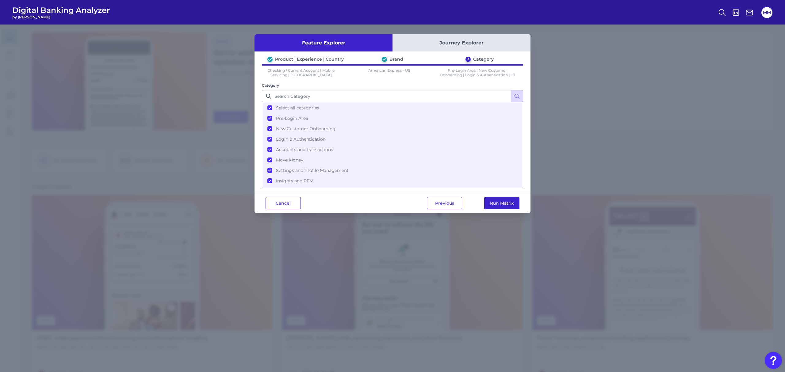
click at [492, 201] on button "Run Matrix" at bounding box center [501, 203] width 35 height 12
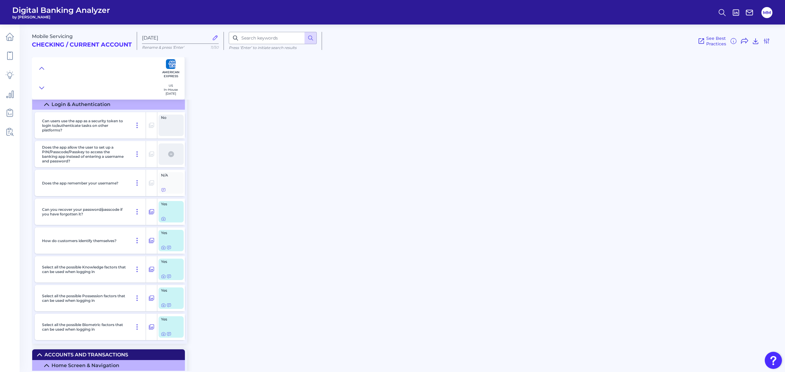
scroll to position [882, 0]
click at [162, 250] on icon at bounding box center [163, 247] width 5 height 5
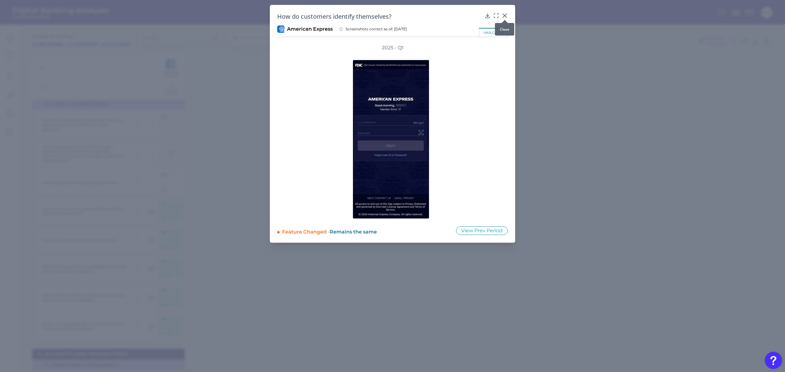
click at [504, 16] on icon at bounding box center [505, 16] width 4 height 4
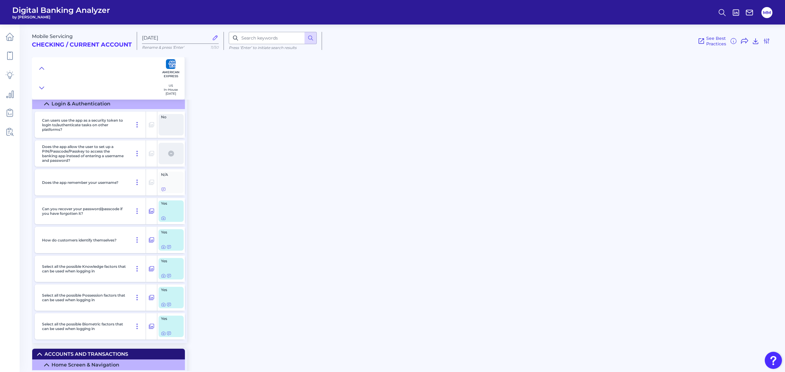
scroll to position [1037, 0]
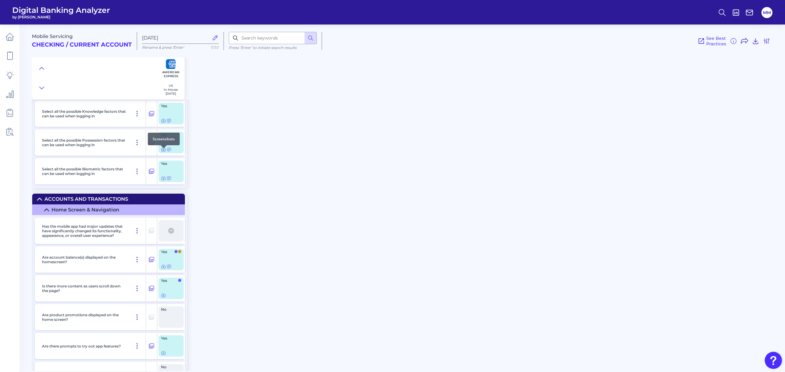
click at [163, 151] on icon at bounding box center [163, 149] width 1 height 1
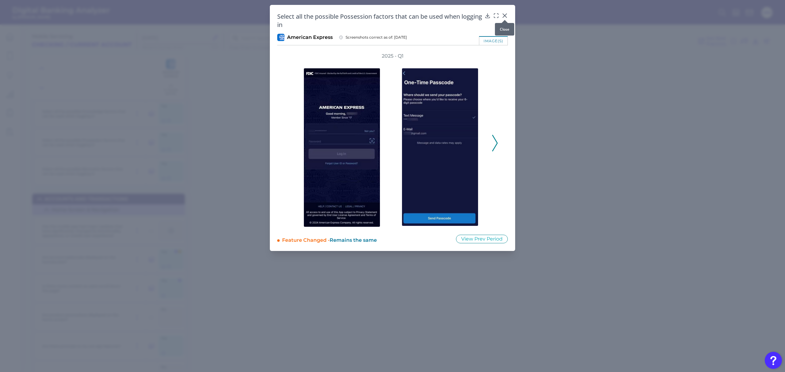
click at [504, 18] on div at bounding box center [505, 20] width 6 height 6
click at [504, 16] on icon at bounding box center [505, 16] width 4 height 4
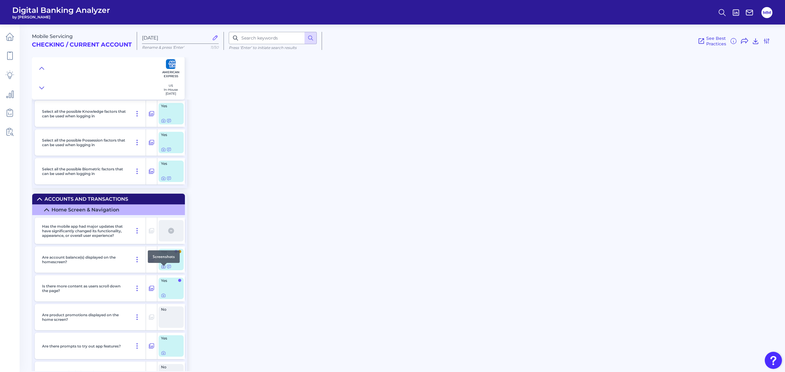
click at [162, 269] on icon at bounding box center [163, 266] width 5 height 5
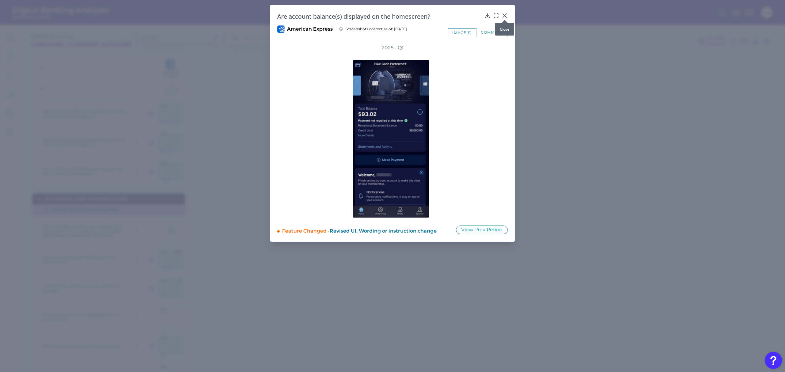
click at [504, 15] on icon at bounding box center [505, 16] width 4 height 4
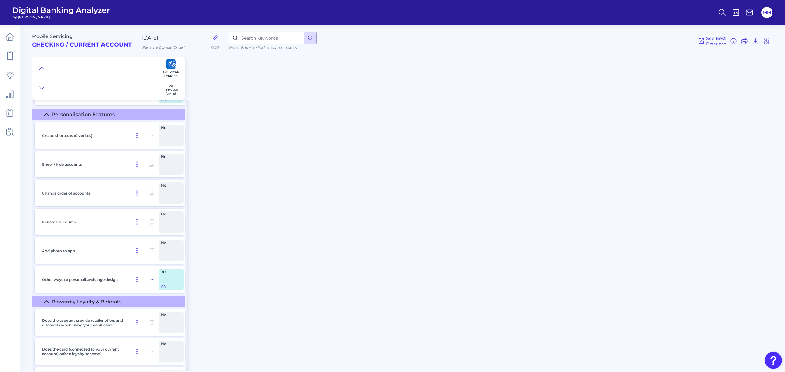
scroll to position [6636, 0]
click at [163, 289] on icon at bounding box center [163, 286] width 5 height 5
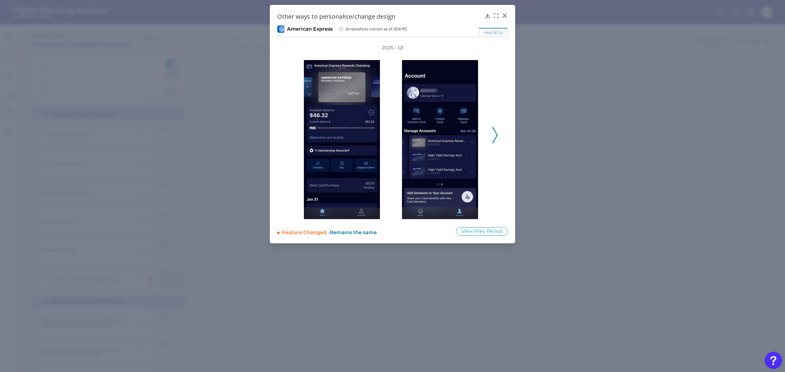
click at [495, 136] on icon at bounding box center [495, 135] width 6 height 17
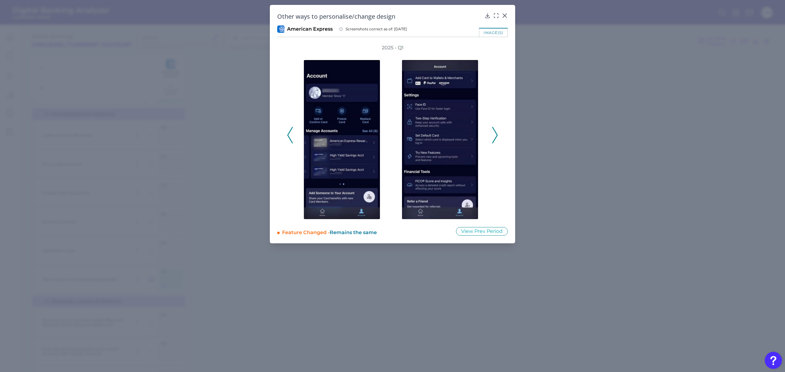
click at [495, 136] on icon at bounding box center [495, 135] width 6 height 17
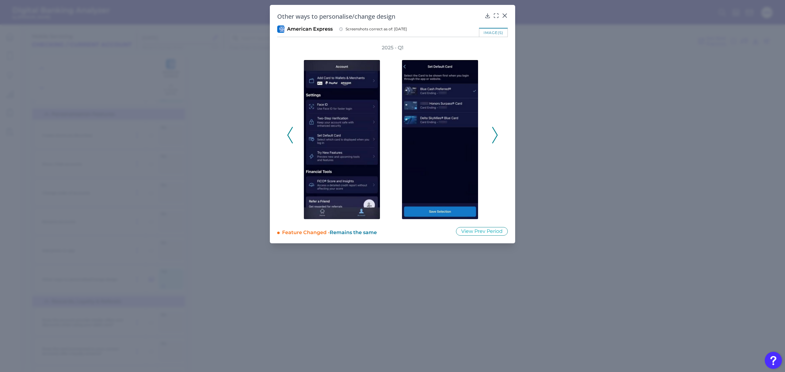
click at [495, 136] on icon at bounding box center [495, 135] width 6 height 17
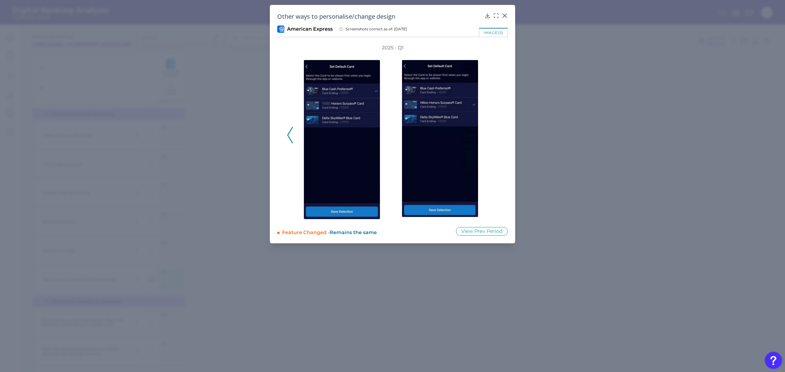
click at [290, 136] on icon at bounding box center [290, 135] width 6 height 17
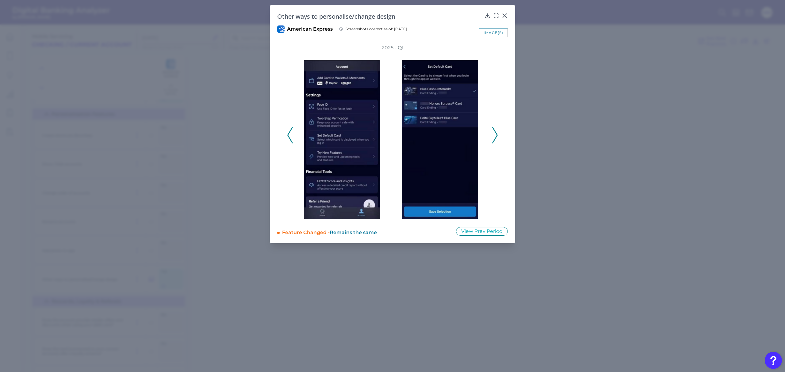
click at [290, 136] on icon at bounding box center [290, 135] width 6 height 17
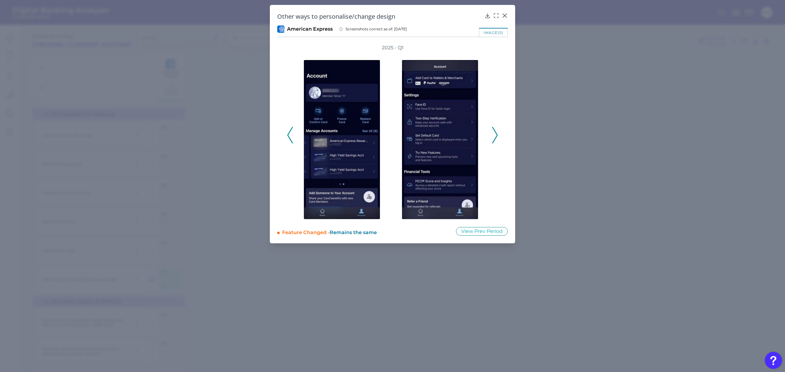
click at [290, 136] on icon at bounding box center [290, 135] width 6 height 17
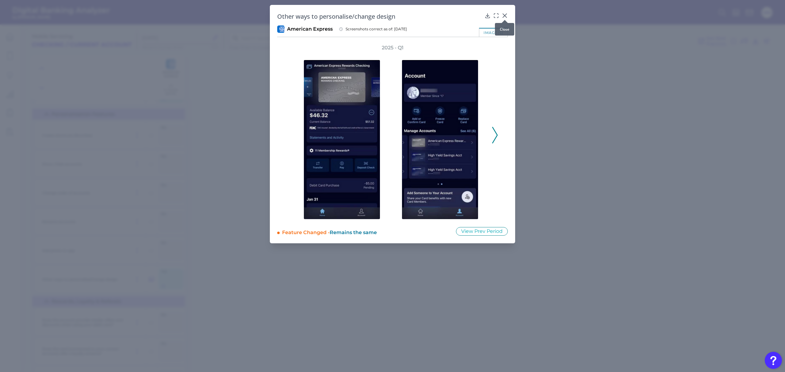
click at [505, 16] on icon at bounding box center [505, 16] width 4 height 4
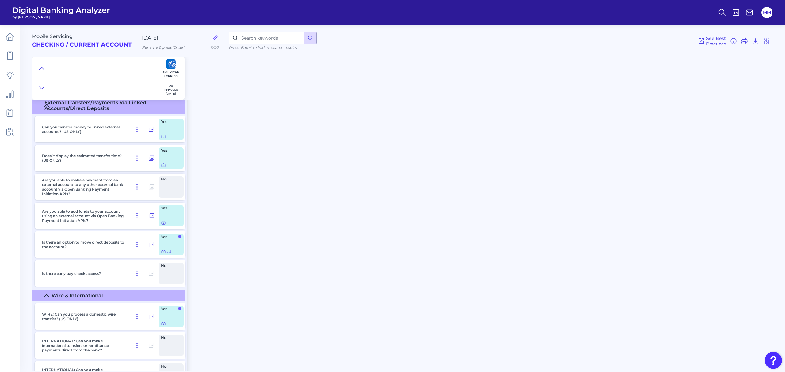
scroll to position [4496, 0]
click at [162, 168] on icon at bounding box center [163, 165] width 5 height 5
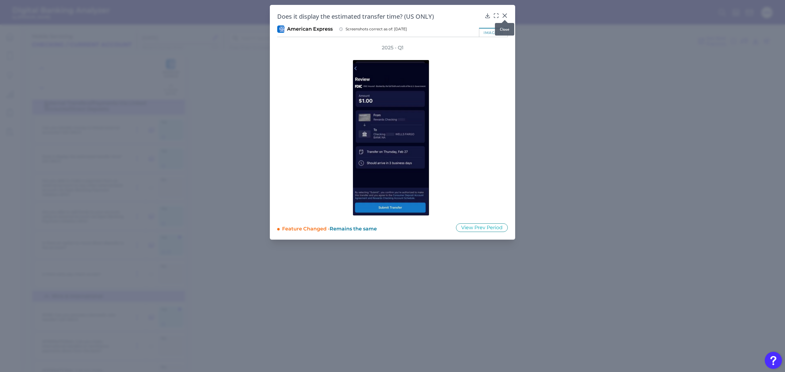
click at [506, 16] on icon at bounding box center [505, 16] width 6 height 6
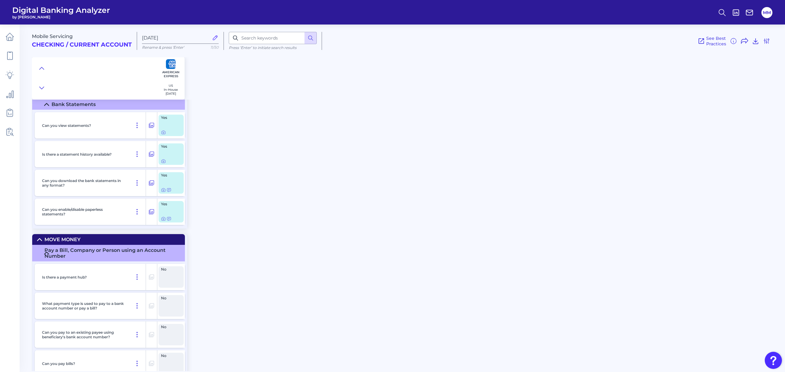
scroll to position [2565, 0]
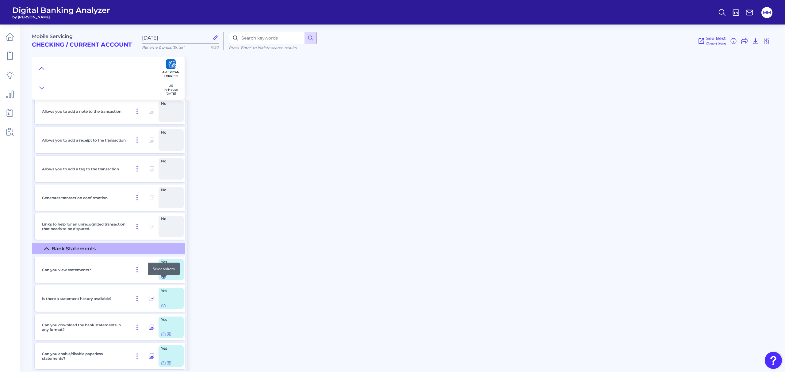
click at [162, 279] on icon at bounding box center [163, 276] width 5 height 5
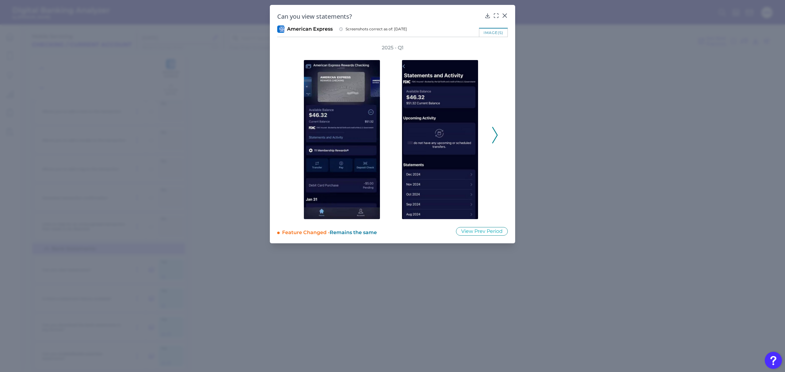
click at [494, 134] on icon at bounding box center [495, 135] width 6 height 17
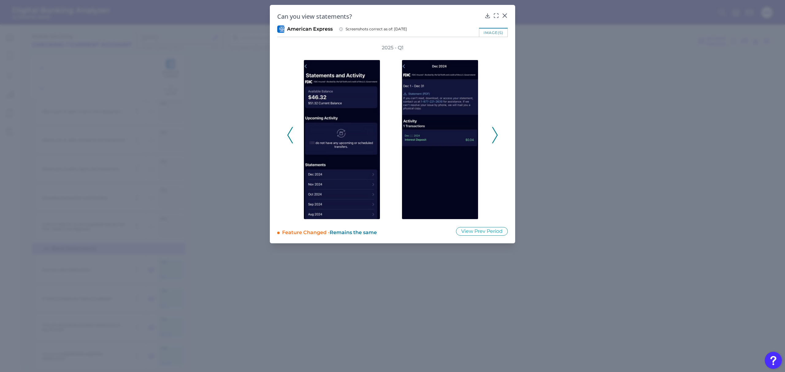
click at [494, 134] on icon at bounding box center [495, 135] width 6 height 17
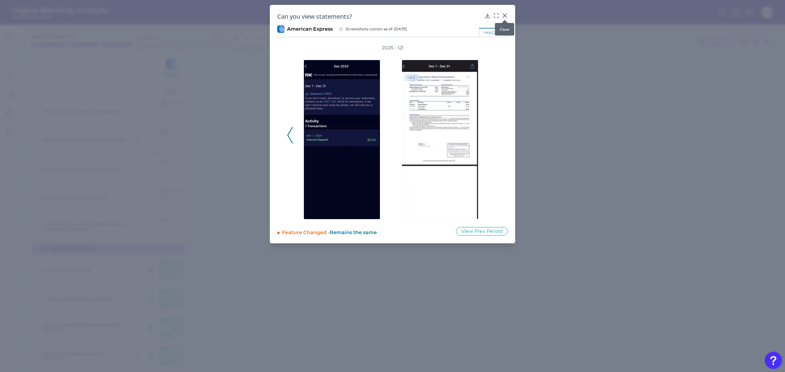
click at [505, 17] on div at bounding box center [505, 20] width 6 height 6
click at [505, 16] on icon at bounding box center [505, 16] width 4 height 4
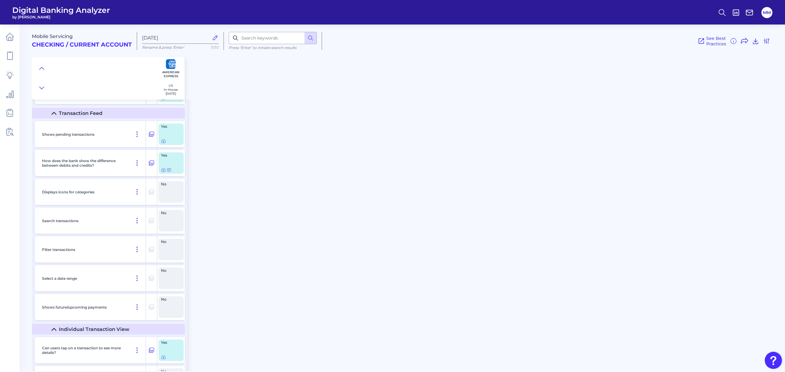
scroll to position [2154, 0]
